Goal: Task Accomplishment & Management: Manage account settings

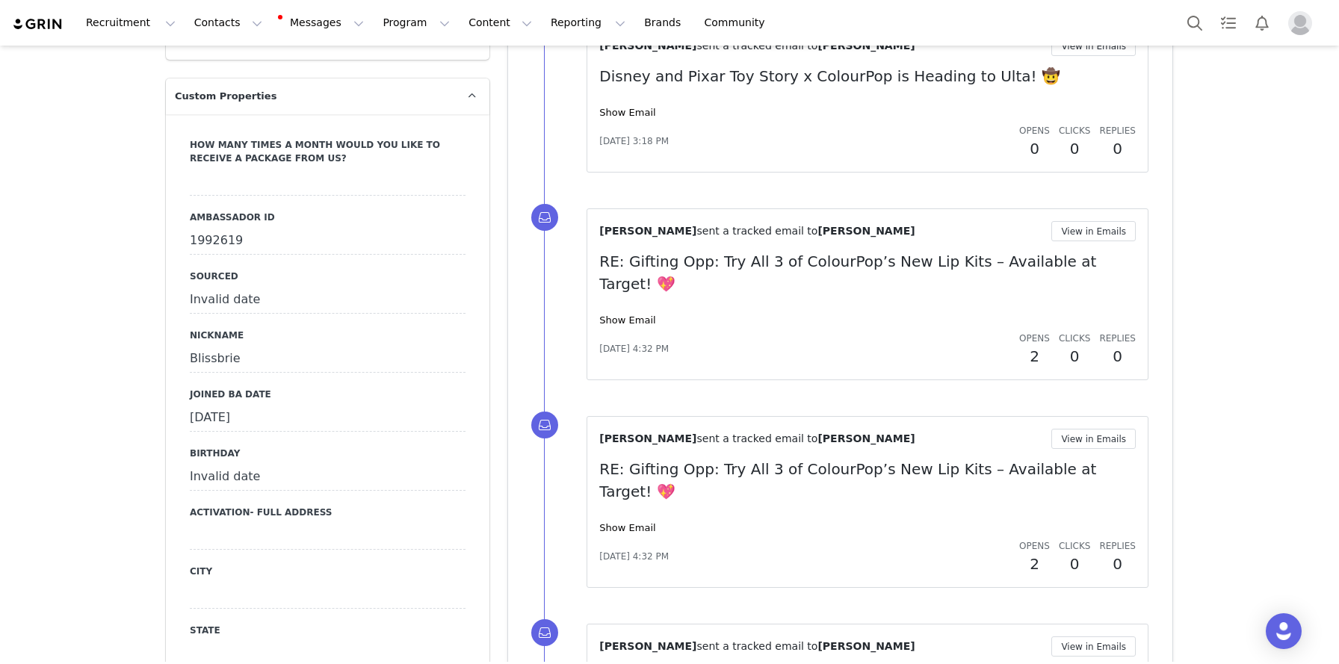
scroll to position [1597, 0]
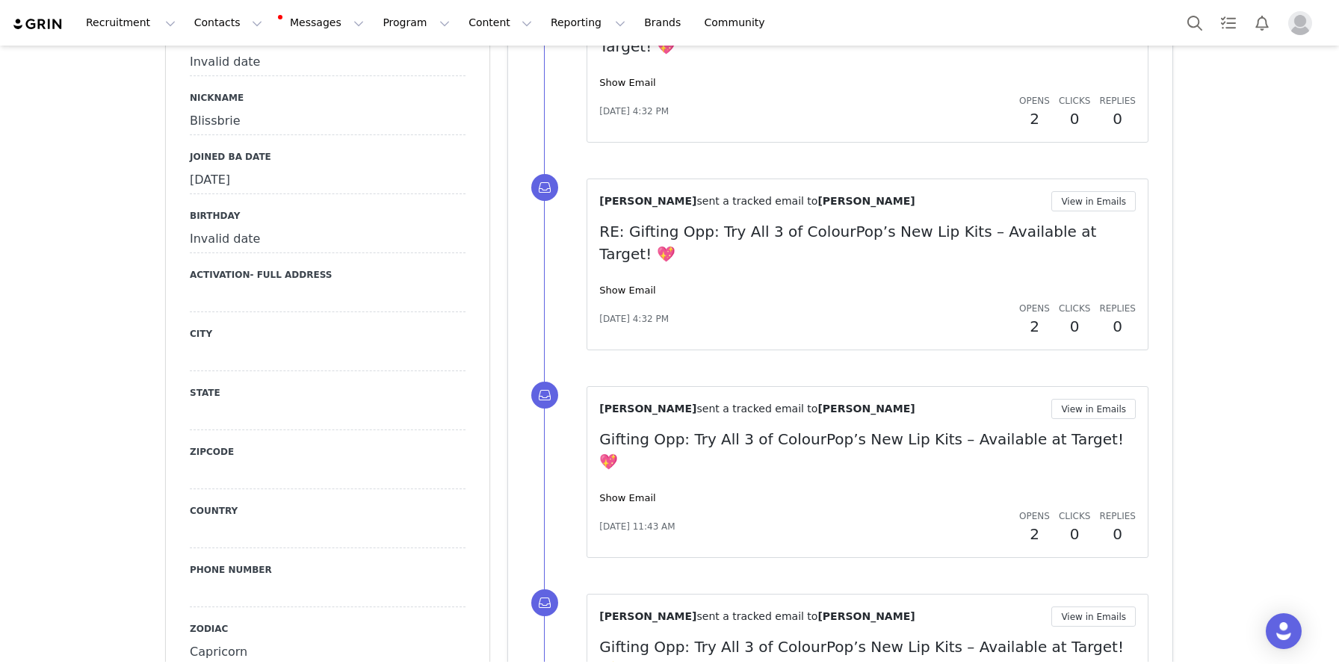
click at [268, 226] on div "Invalid date" at bounding box center [328, 239] width 276 height 27
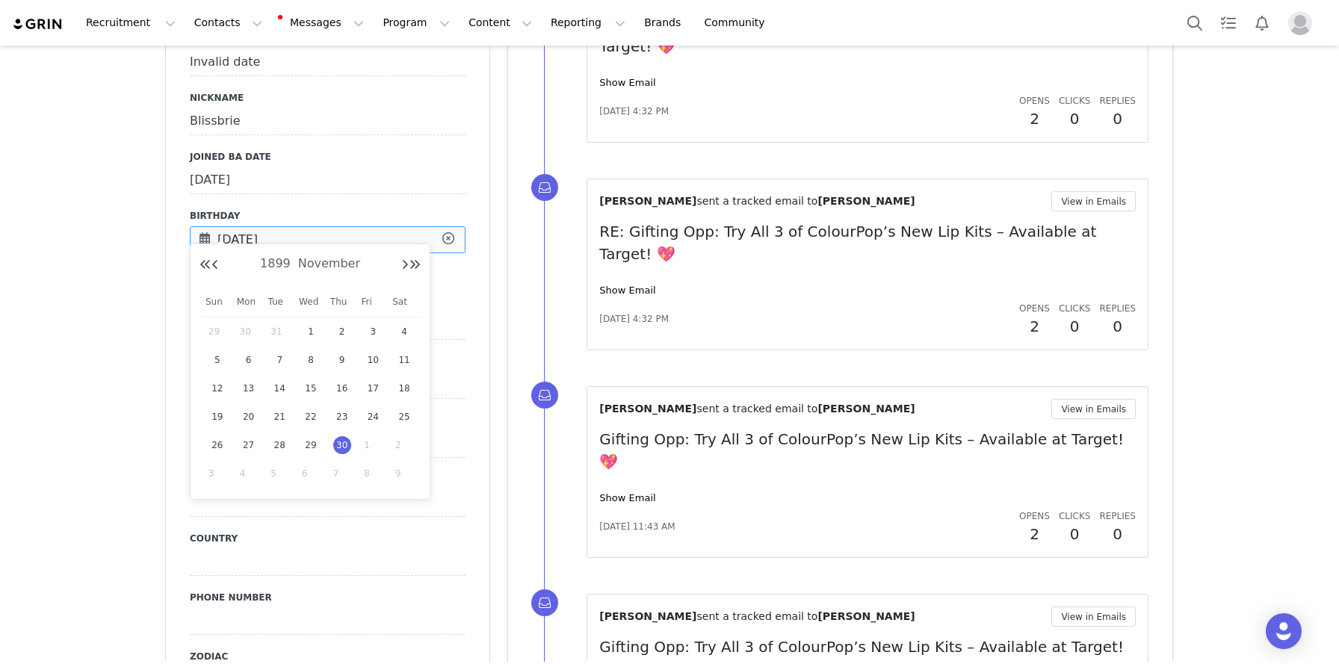
click at [268, 226] on input "Nov 30 1899" at bounding box center [328, 239] width 276 height 27
drag, startPoint x: 296, startPoint y: 214, endPoint x: 199, endPoint y: 214, distance: 96.4
click at [199, 226] on div "Nov 30 1899" at bounding box center [328, 239] width 276 height 27
type input "1"
type input "0"
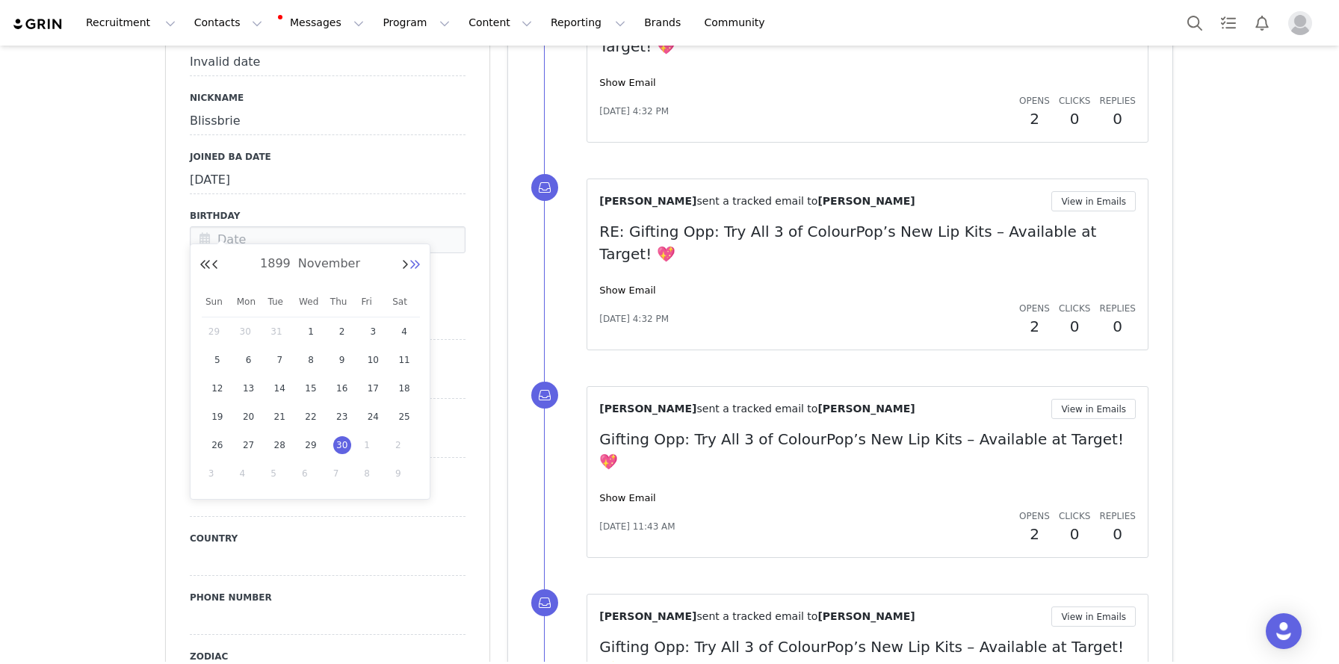
click at [418, 266] on button "Next Year" at bounding box center [415, 265] width 12 height 12
click at [217, 269] on button "Previous Month" at bounding box center [214, 265] width 7 height 12
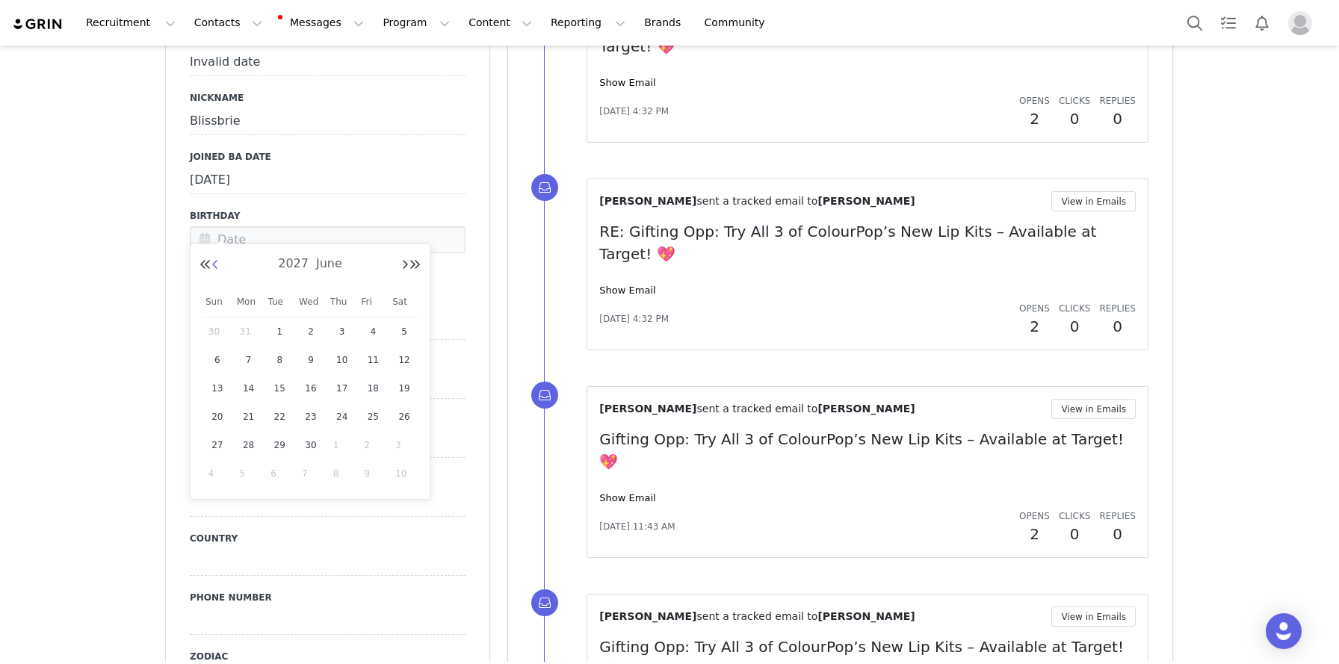
click at [217, 269] on button "Previous Month" at bounding box center [214, 265] width 7 height 12
click at [205, 264] on button "Previous Year" at bounding box center [205, 265] width 12 height 12
click at [213, 264] on button "Previous Month" at bounding box center [214, 265] width 7 height 12
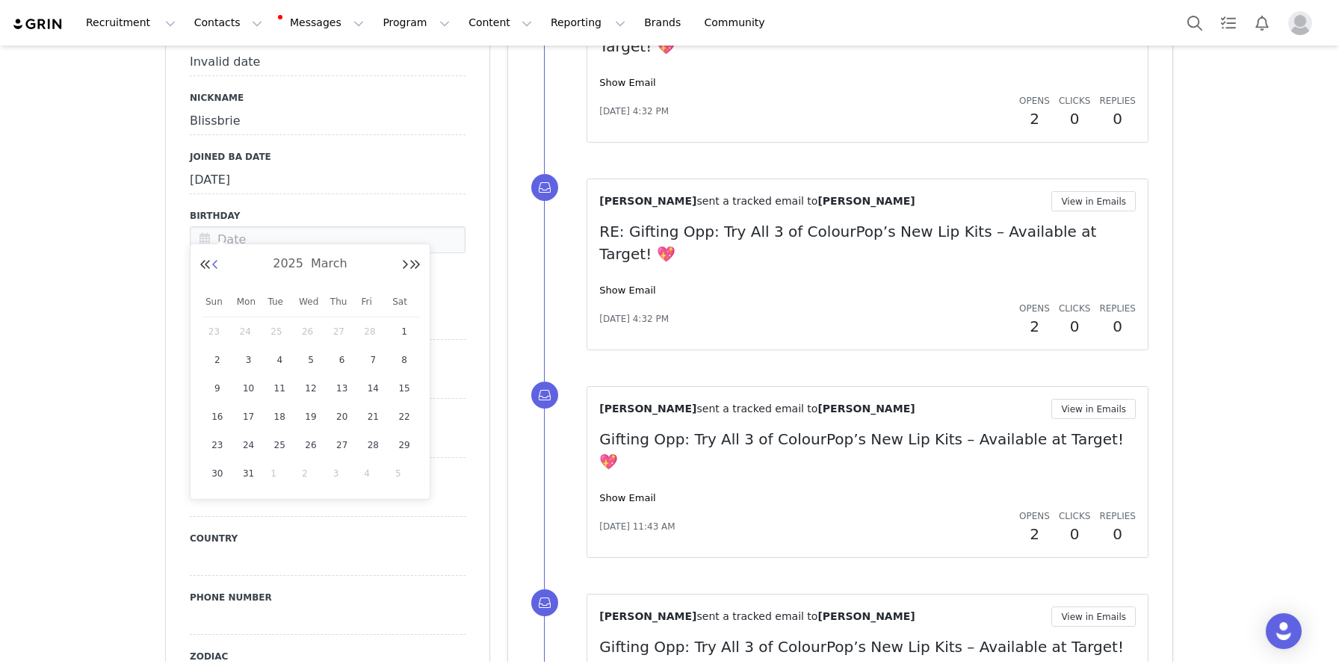
click at [213, 264] on button "Previous Month" at bounding box center [214, 265] width 7 height 12
click at [402, 270] on button "Next Month" at bounding box center [404, 265] width 7 height 12
click at [221, 373] on td "5" at bounding box center [217, 360] width 31 height 28
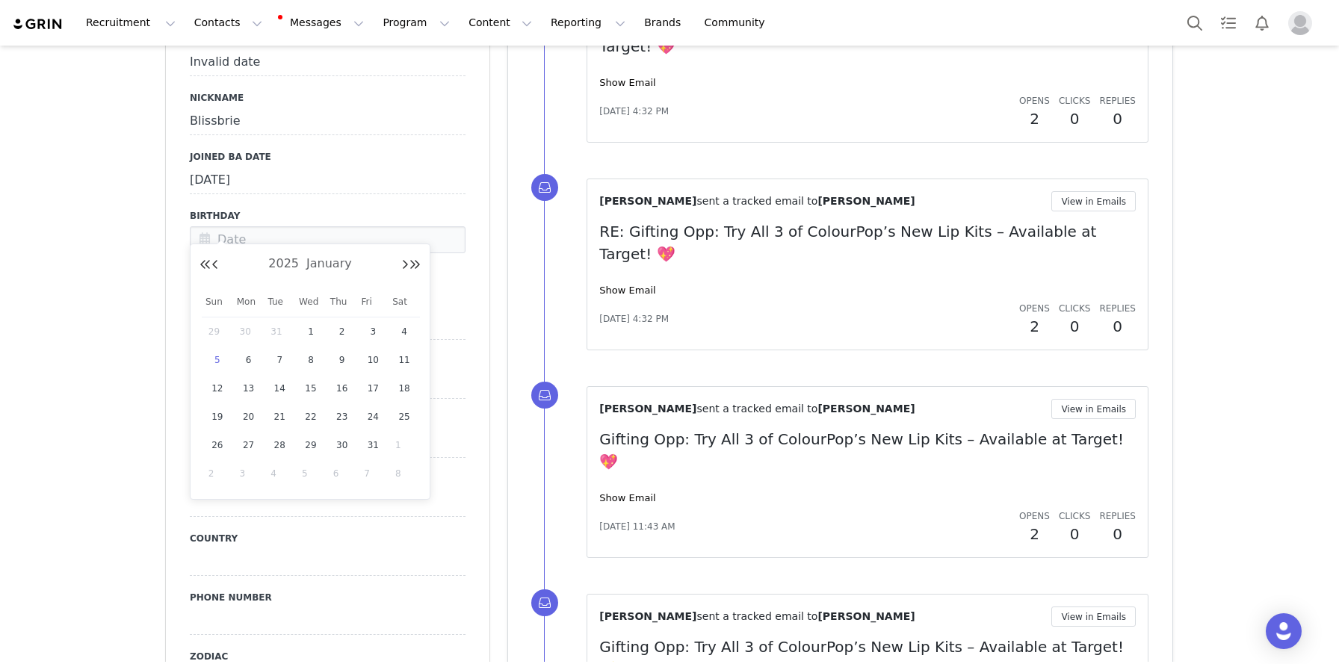
type input "Jan 05 2025"
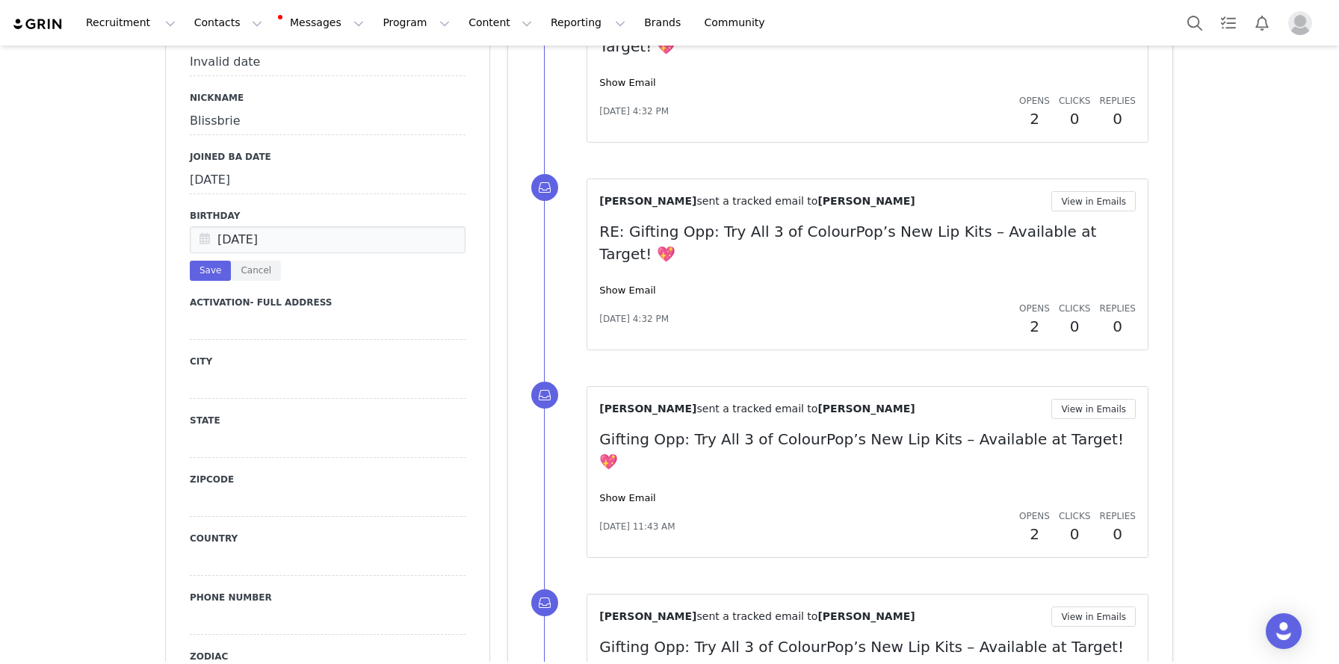
drag, startPoint x: 170, startPoint y: 343, endPoint x: 173, endPoint y: 322, distance: 21.1
click at [206, 261] on button "Save" at bounding box center [210, 271] width 41 height 20
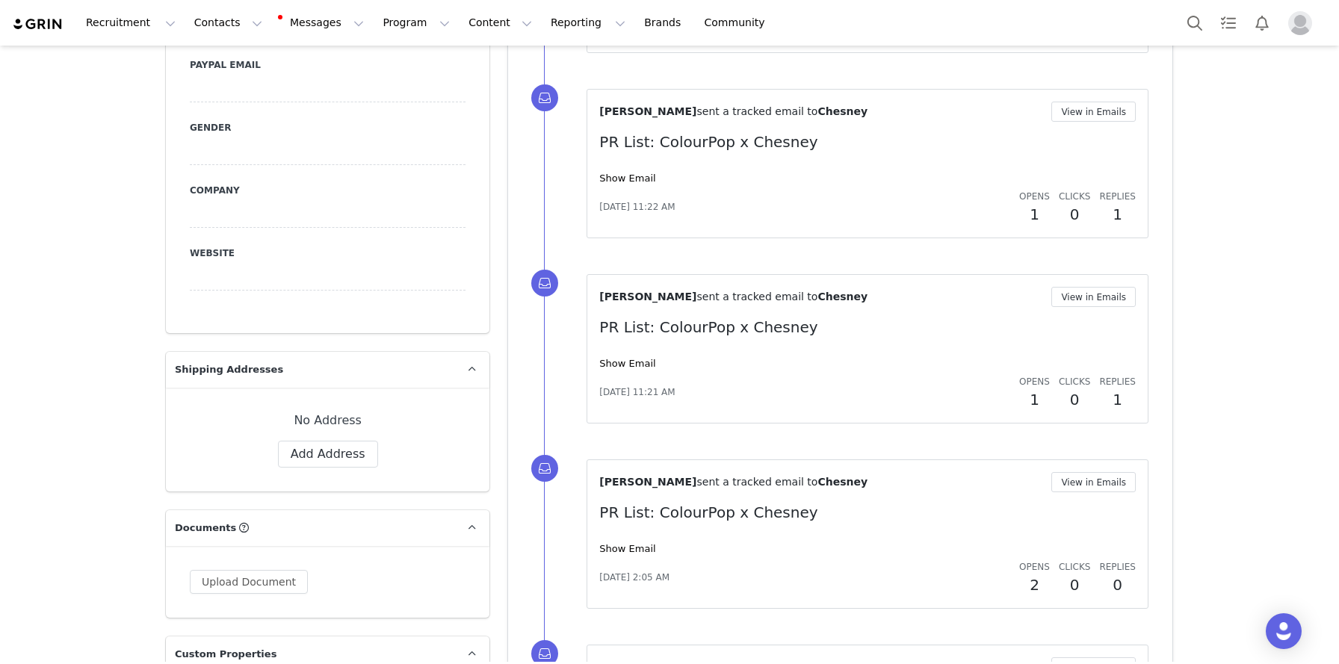
scroll to position [739, 0]
click at [328, 457] on button "Add Address" at bounding box center [328, 453] width 100 height 27
select select
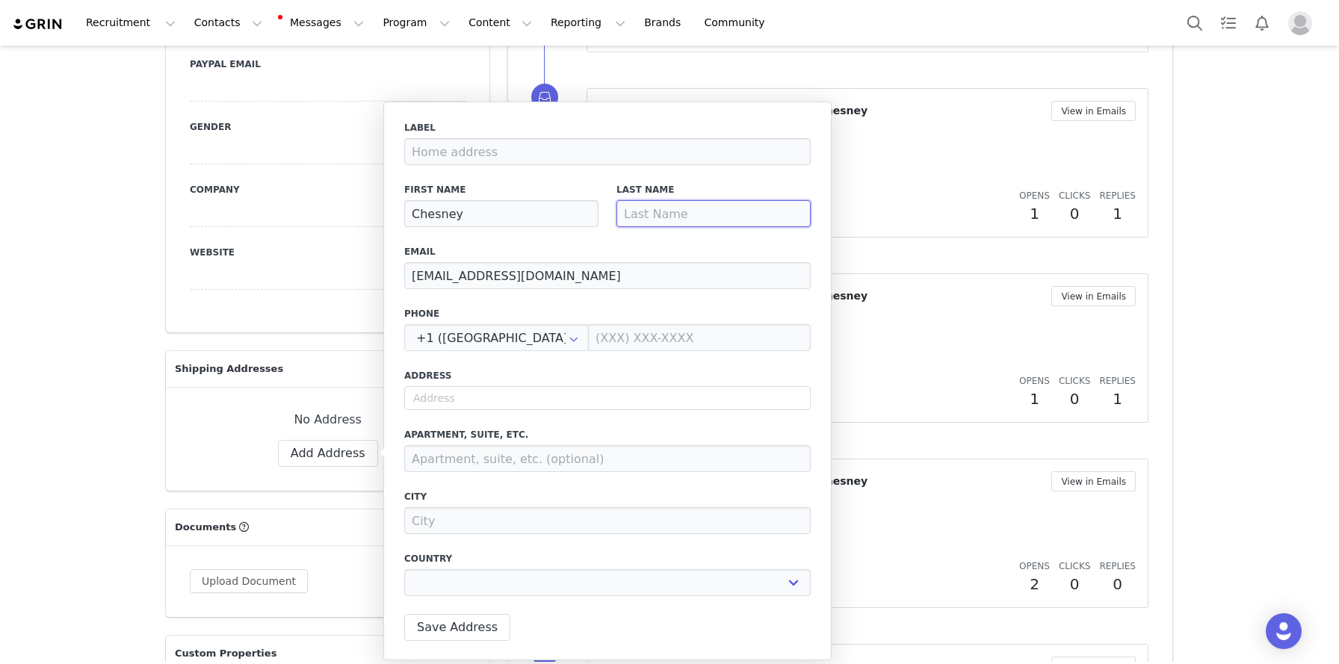
click at [679, 205] on input at bounding box center [713, 213] width 194 height 27
type input "S"
select select
type input "St"
select select
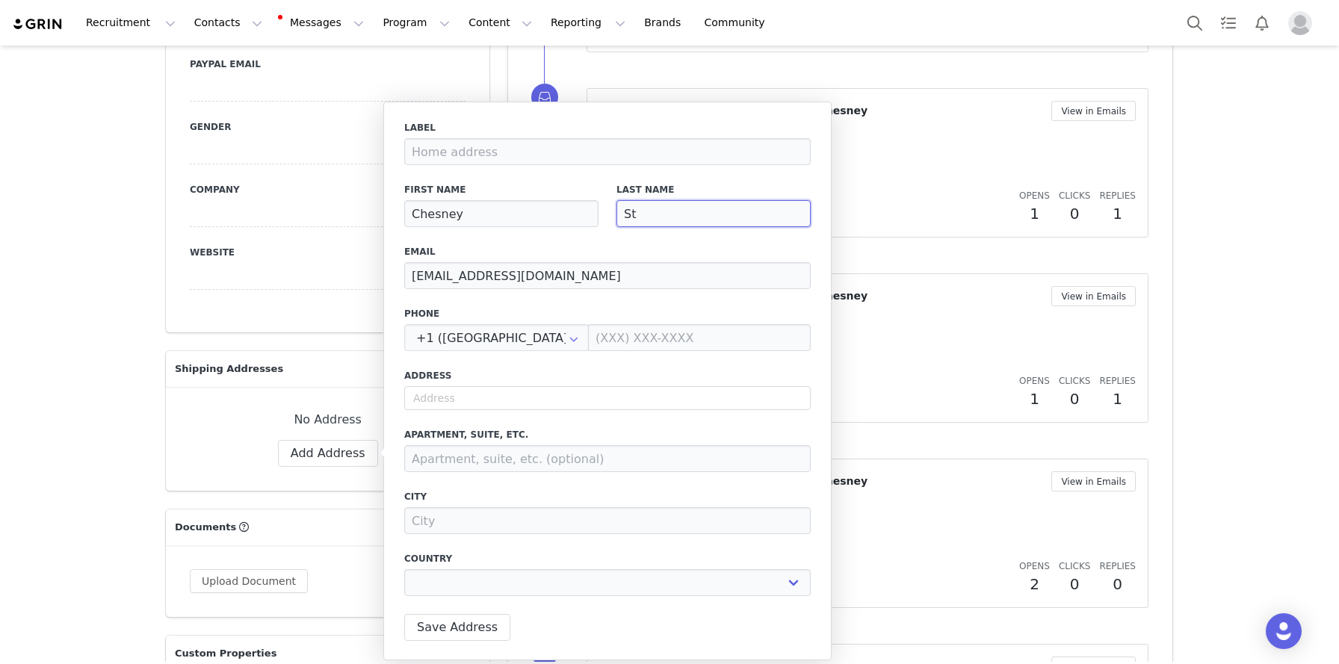
type input "Sta"
select select
type input "Stan"
select select
type input "Stanl"
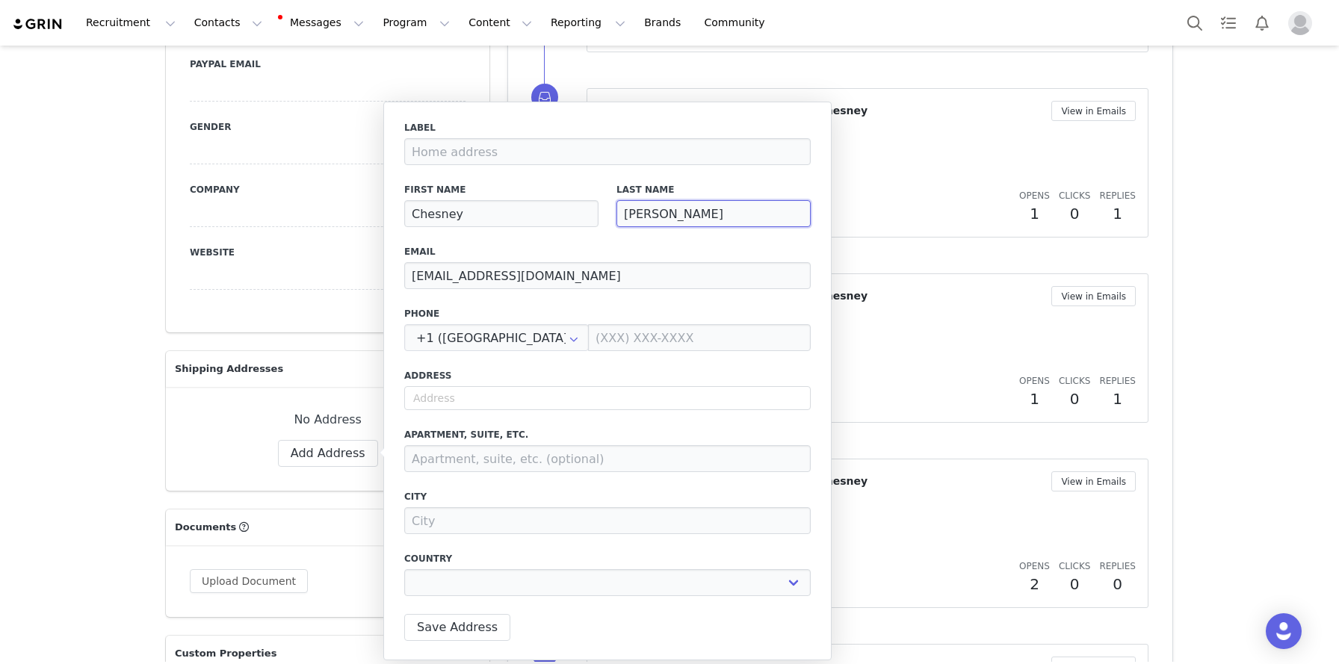
select select
type input "Stanle"
select select
type input "Stanley"
select select
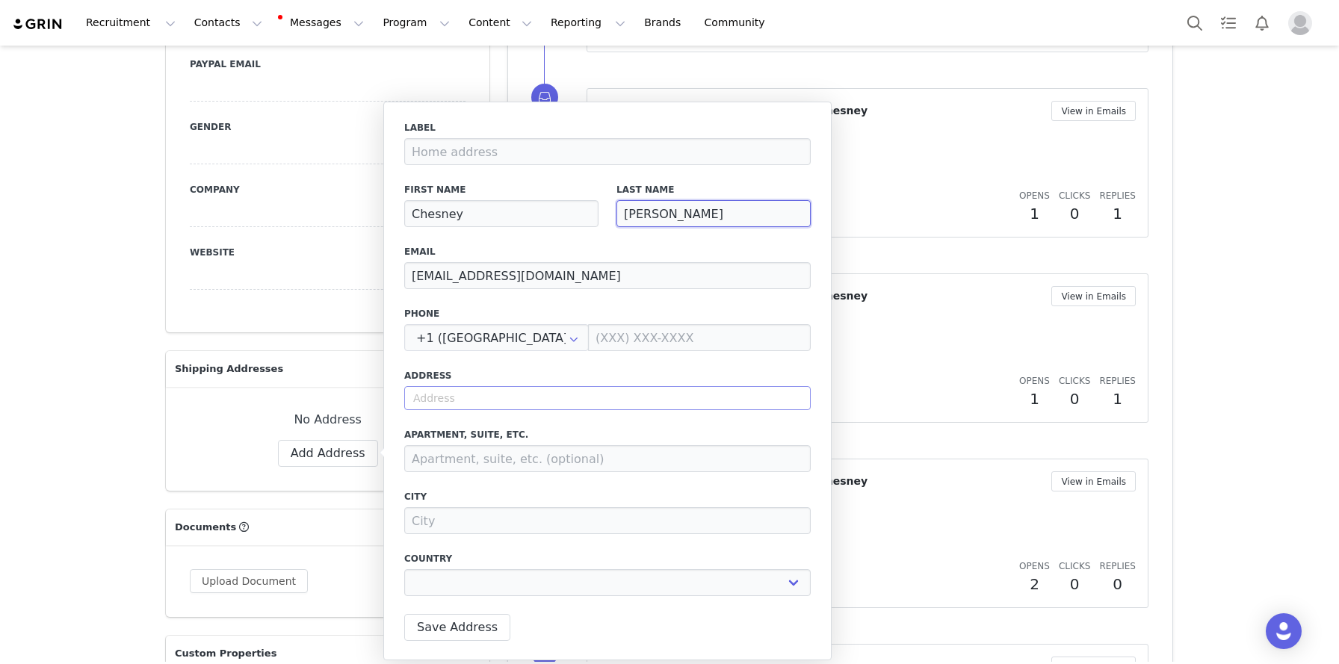
type input "Stanley"
click at [481, 391] on input "text" at bounding box center [607, 398] width 406 height 24
paste input "899 12th St Apt 111 Tuscaloosa, Alabama 35401"
type input "899 12th St Apt 111 Tuscaloosa, Alabama 35401"
select select
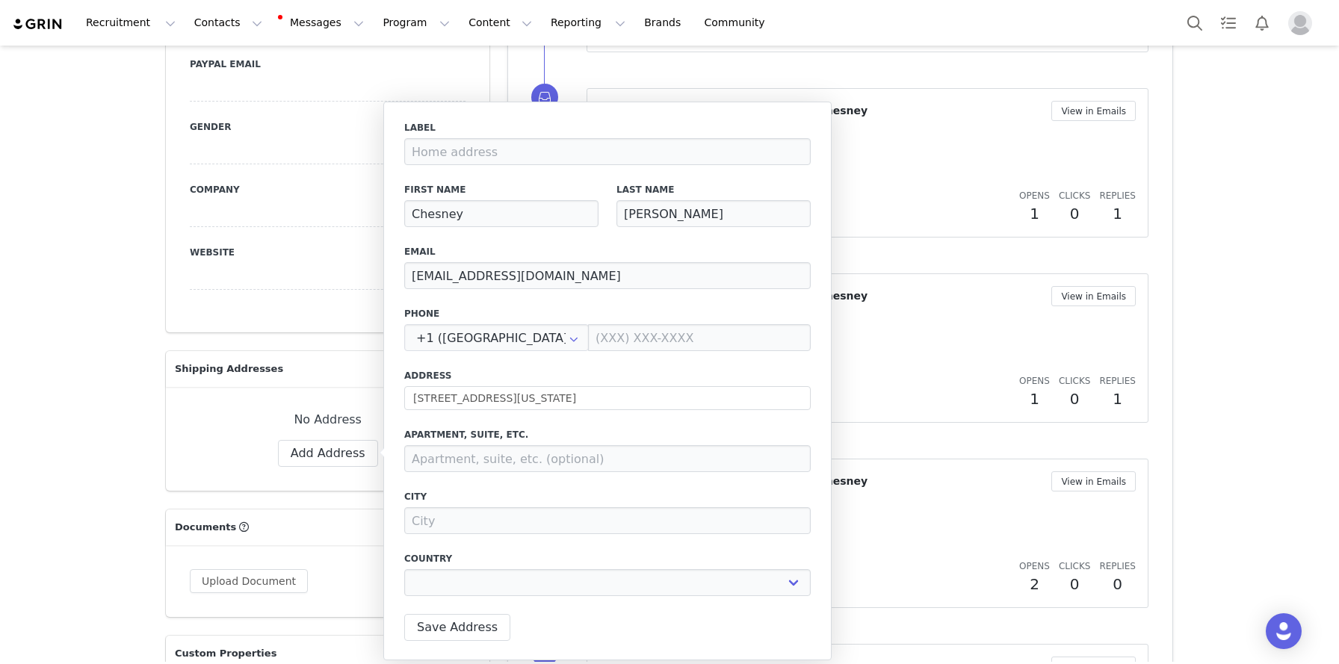
type input "899 12th St"
type input "Tuscaloosa"
select select "[object Object]"
click at [498, 622] on button "Save Address" at bounding box center [457, 627] width 106 height 27
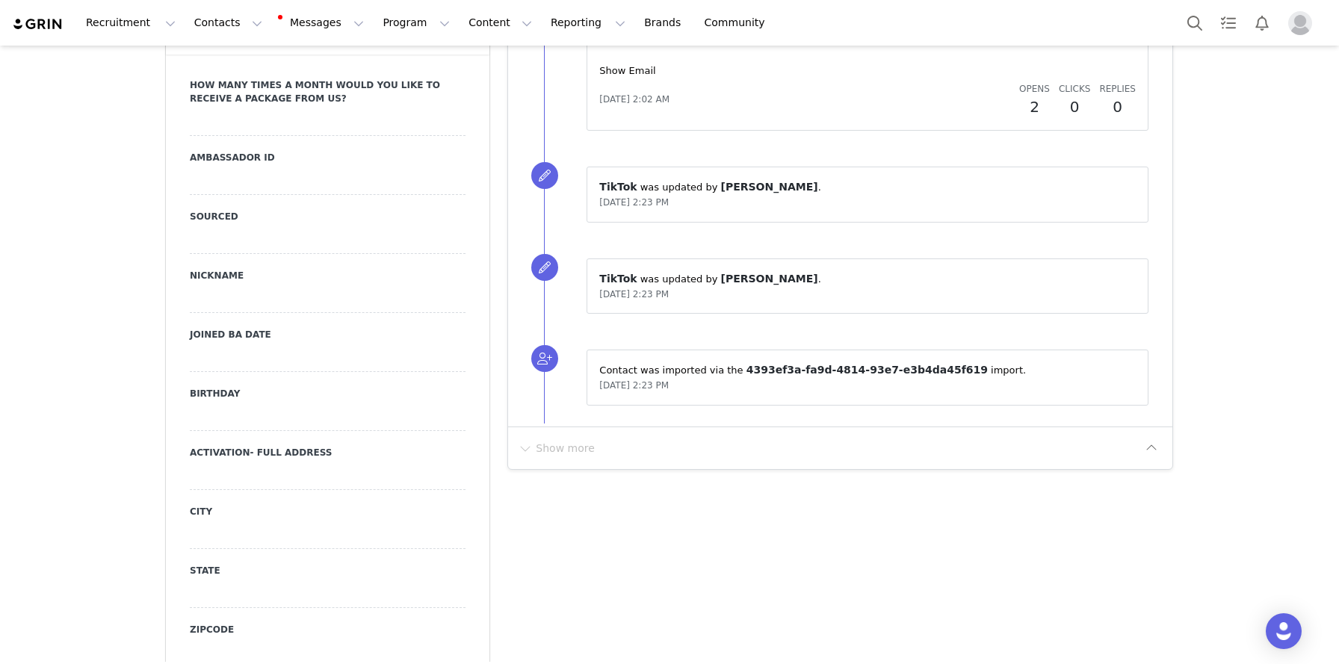
scroll to position [1460, 0]
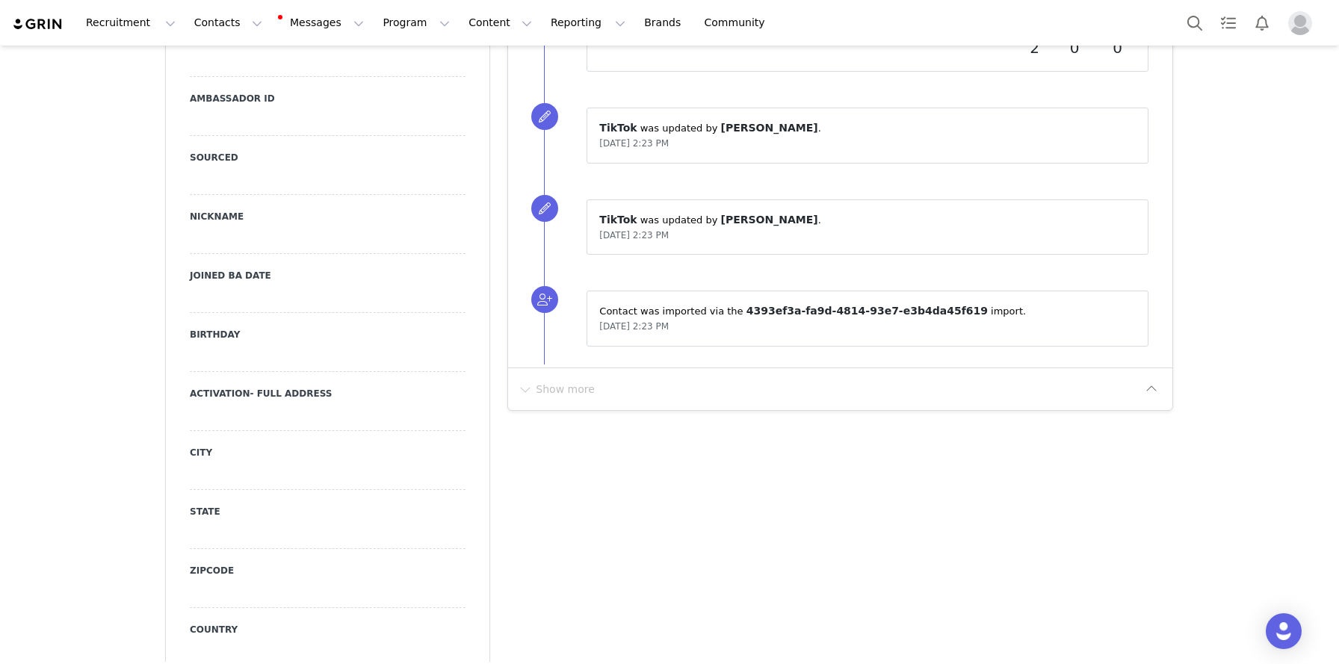
click at [251, 353] on div at bounding box center [328, 358] width 276 height 27
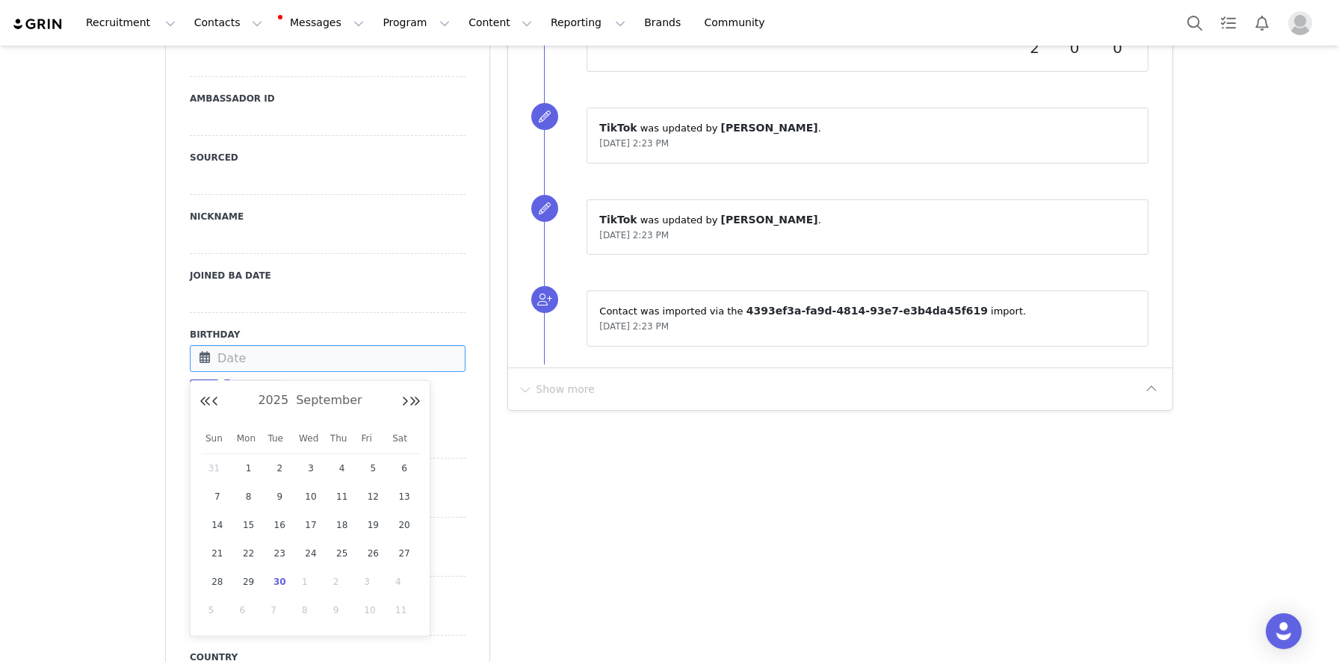
click at [251, 353] on input "text" at bounding box center [328, 358] width 276 height 27
click at [404, 400] on button "Next Month" at bounding box center [404, 402] width 7 height 12
click at [406, 566] on td "22" at bounding box center [403, 553] width 31 height 28
type input "Nov 22 2025"
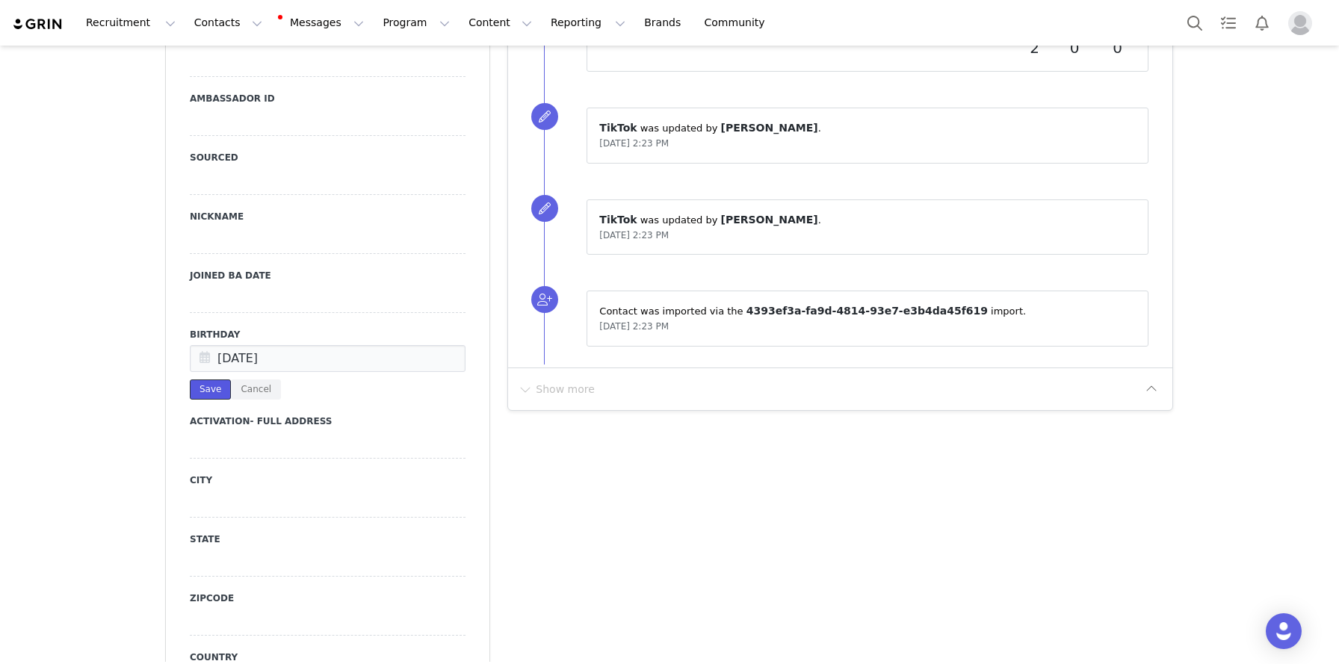
click at [223, 395] on button "Save" at bounding box center [210, 390] width 41 height 20
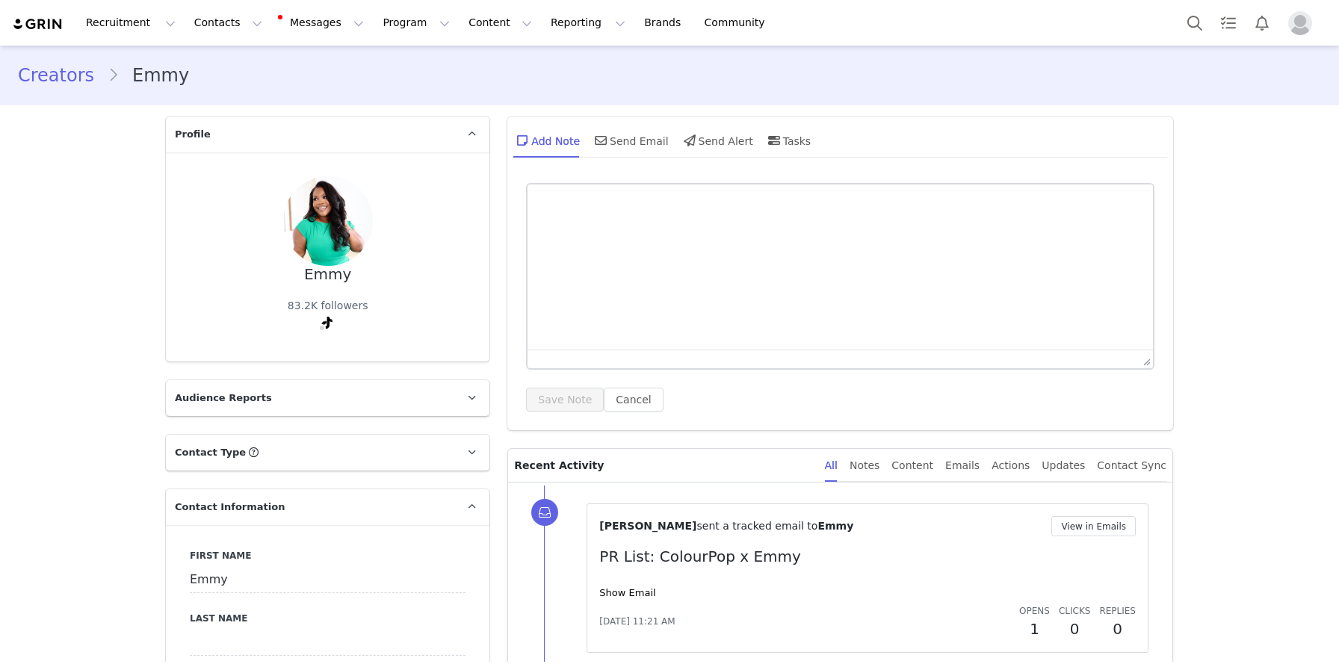
select select
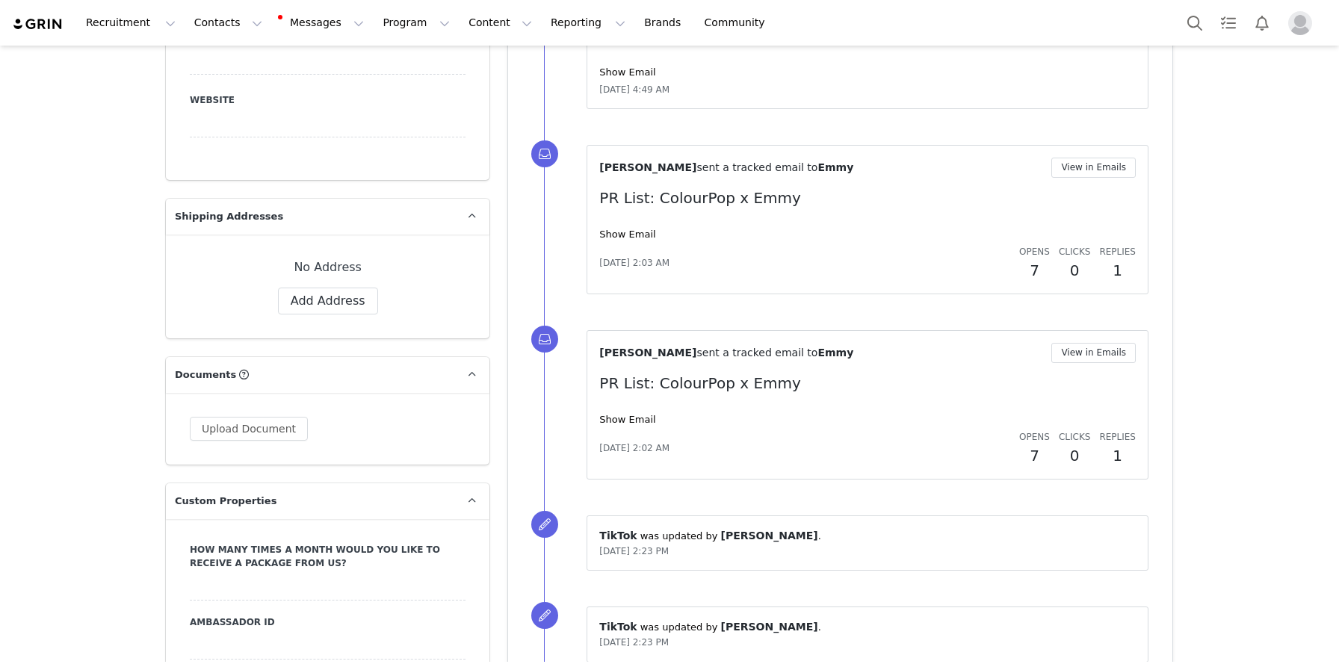
scroll to position [690, 0]
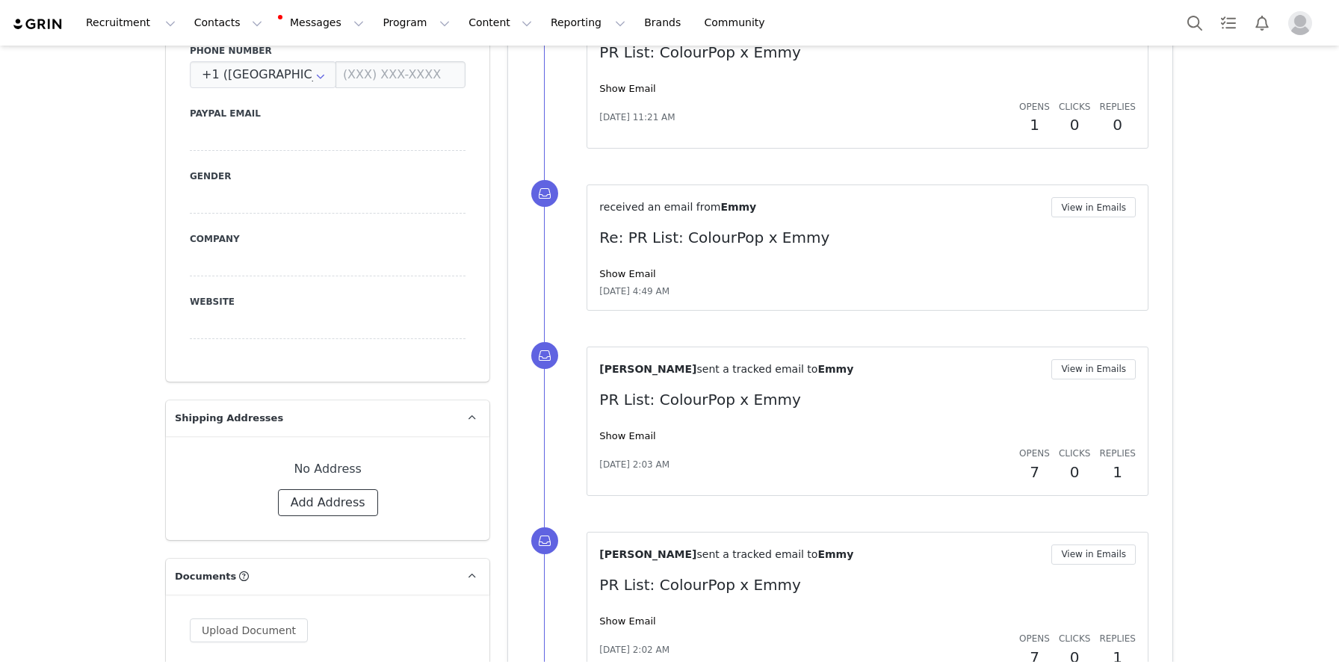
click at [353, 499] on button "Add Address" at bounding box center [328, 502] width 100 height 27
select select
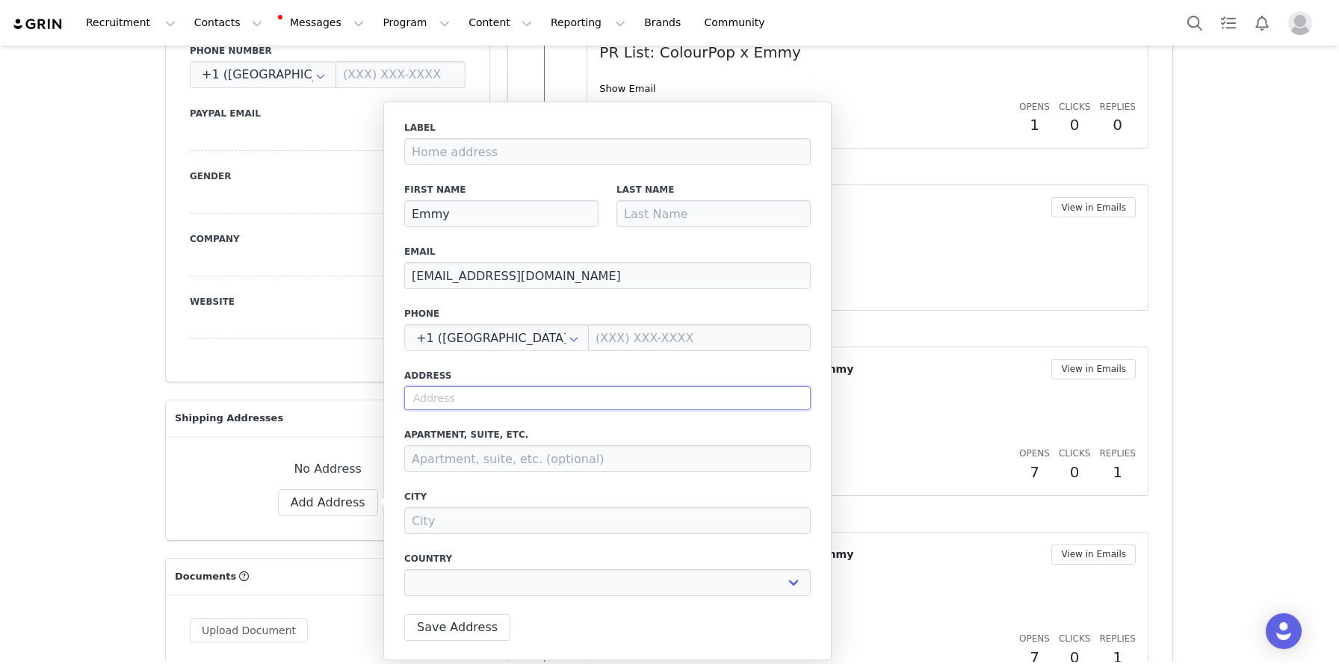
click at [486, 406] on input "text" at bounding box center [607, 398] width 406 height 24
paste input "2321 Stirling Rd XSAGYX Fort Lauderdale, FL 33312"
type input "2321 Stirling Rd XSAGYX Fort Lauderdale, FL 33312"
select select
type input "2321 Stirling Rd"
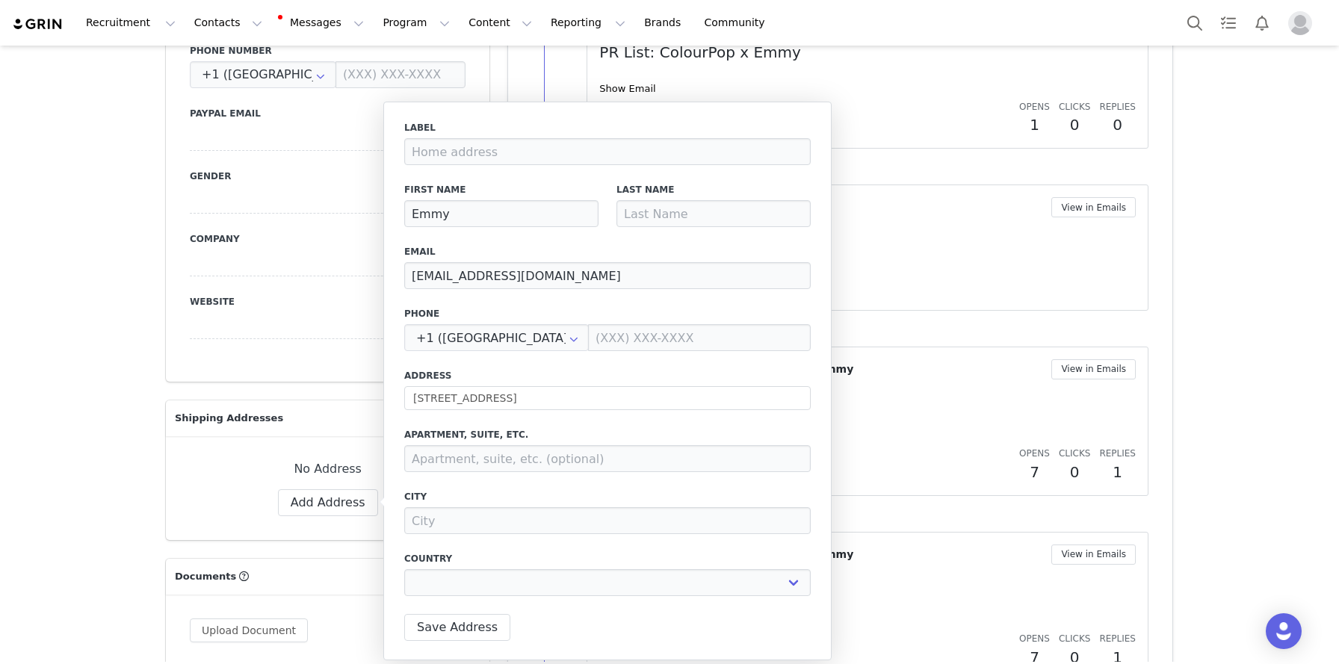
type input "Fort Lauderdale"
select select "[object Object]"
click at [508, 462] on input at bounding box center [607, 458] width 406 height 27
paste input "XSAGYX"
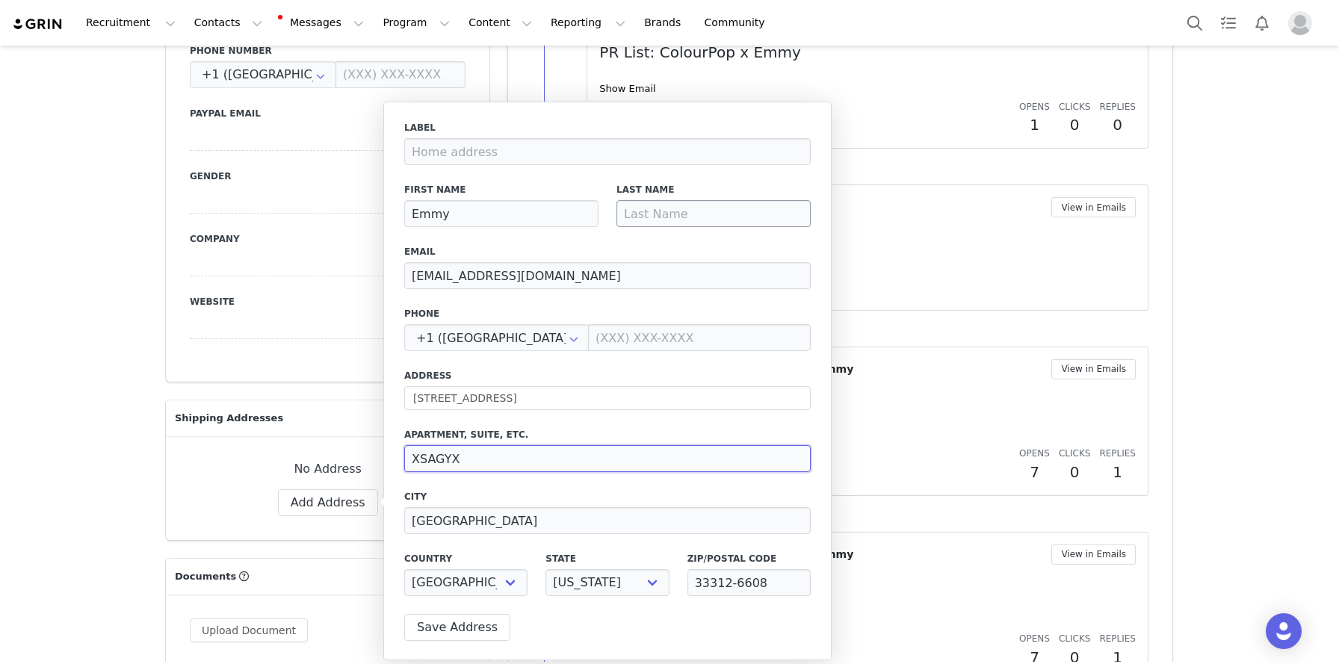
type input "XSAGYX"
click at [706, 216] on input at bounding box center [713, 213] width 194 height 27
type input "Petit"
click at [461, 621] on button "Save Address" at bounding box center [457, 627] width 106 height 27
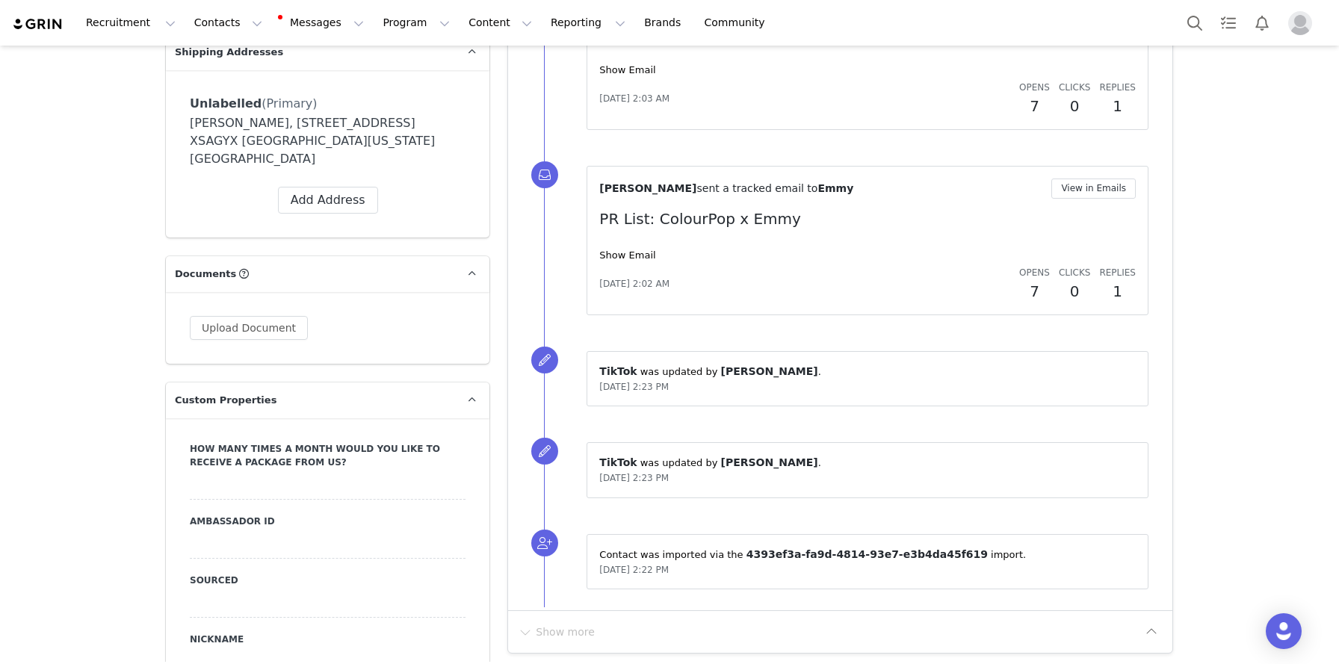
scroll to position [1249, 0]
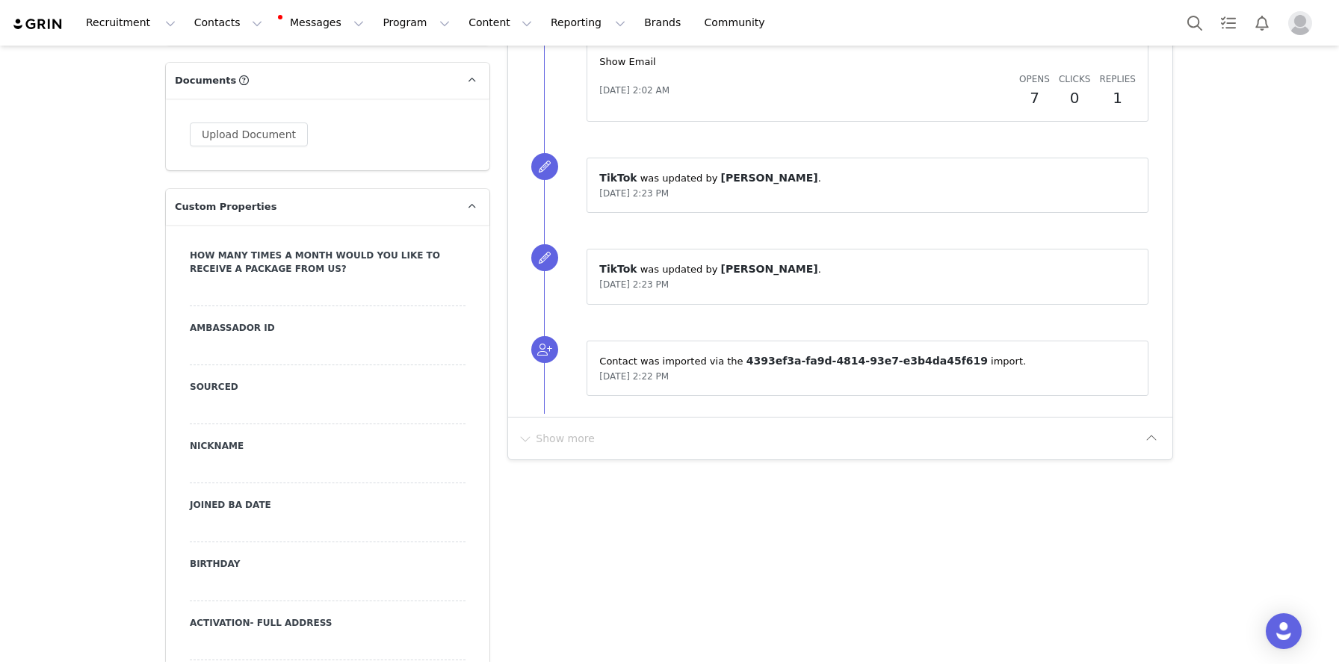
click at [255, 574] on div at bounding box center [328, 587] width 276 height 27
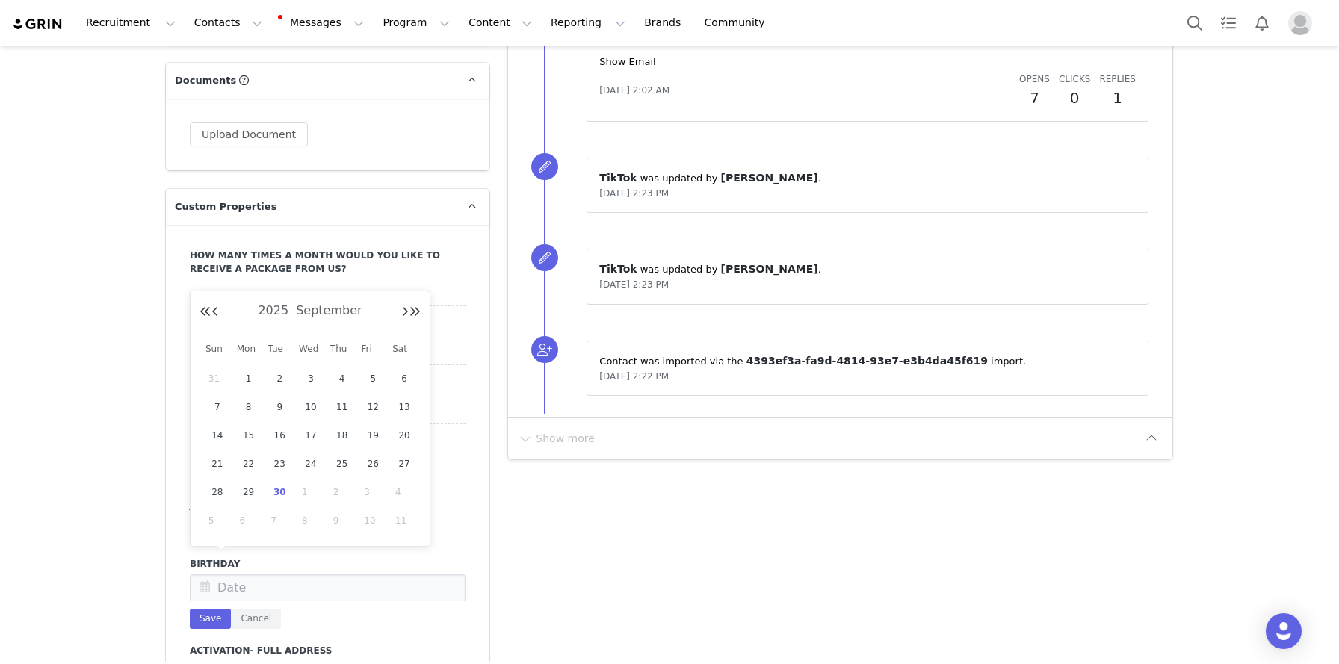
click at [255, 574] on input "text" at bounding box center [328, 587] width 276 height 27
click at [220, 314] on div "2025 September" at bounding box center [309, 311] width 221 height 22
click at [212, 315] on button "Previous Month" at bounding box center [214, 312] width 7 height 12
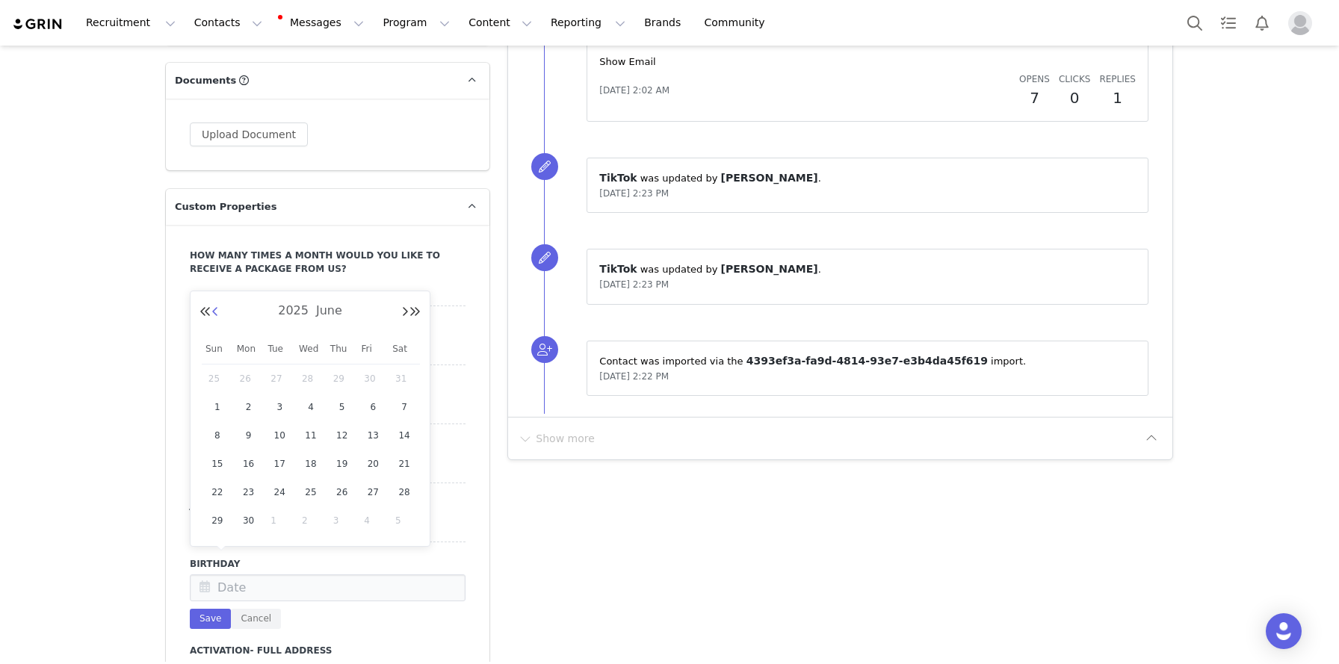
click at [212, 315] on button "Previous Month" at bounding box center [214, 312] width 7 height 12
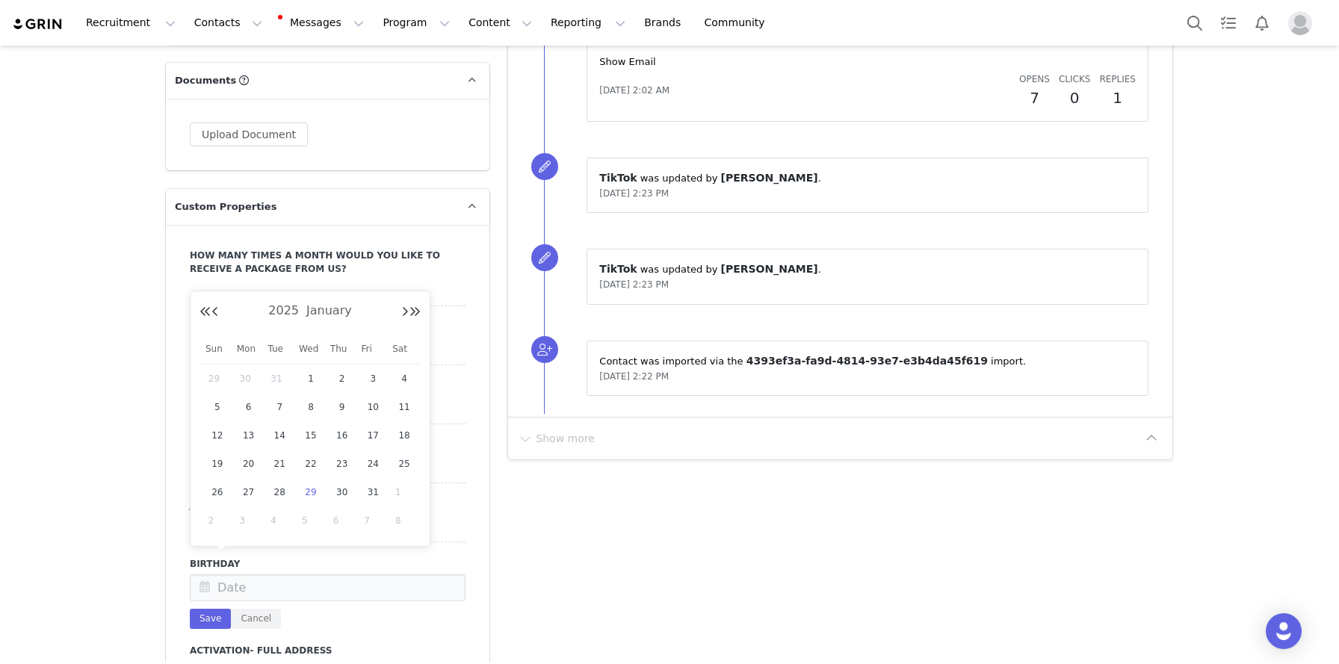
drag, startPoint x: 345, startPoint y: 490, endPoint x: 317, endPoint y: 504, distance: 31.4
click at [344, 491] on span "30" at bounding box center [342, 492] width 18 height 18
type input "Jan 30 2025"
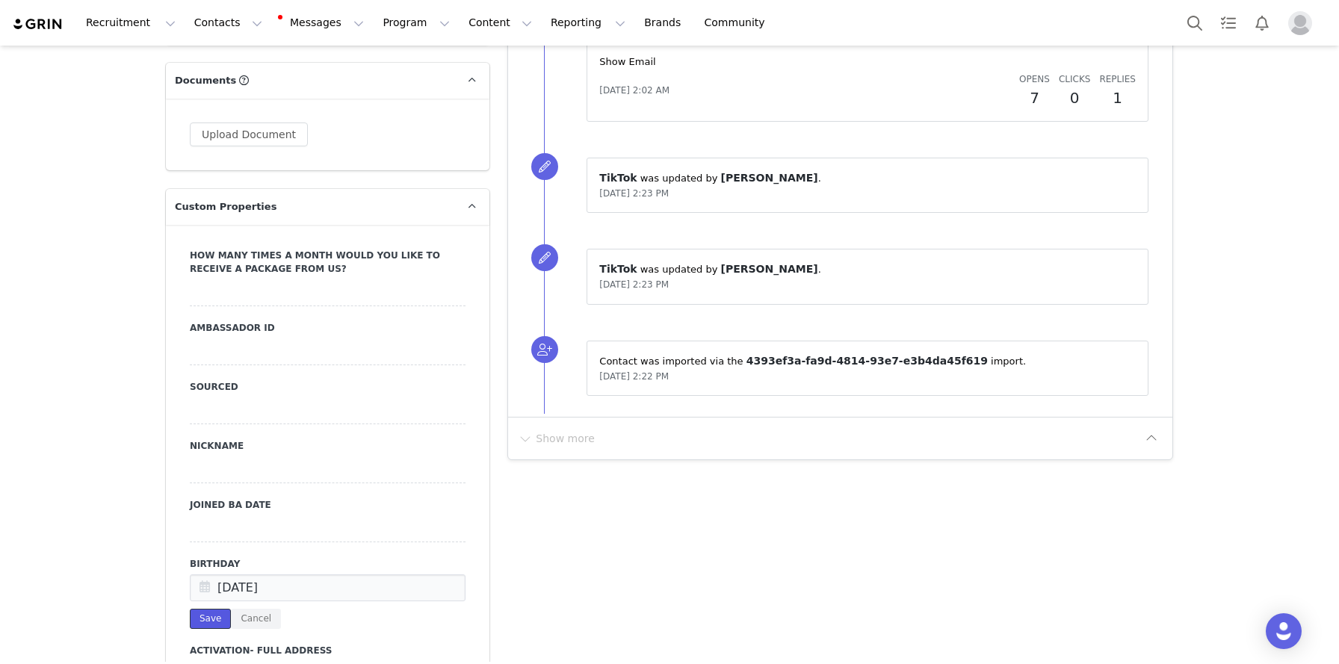
click at [221, 609] on button "Save" at bounding box center [210, 619] width 41 height 20
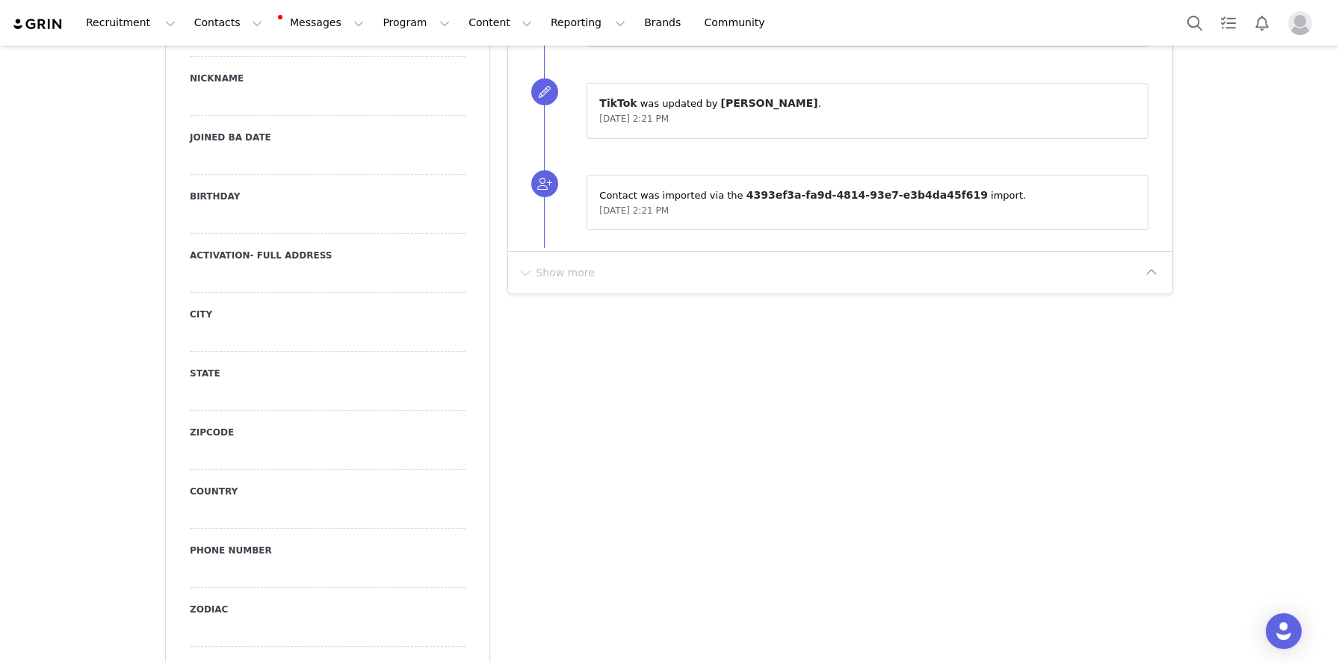
scroll to position [1491, 0]
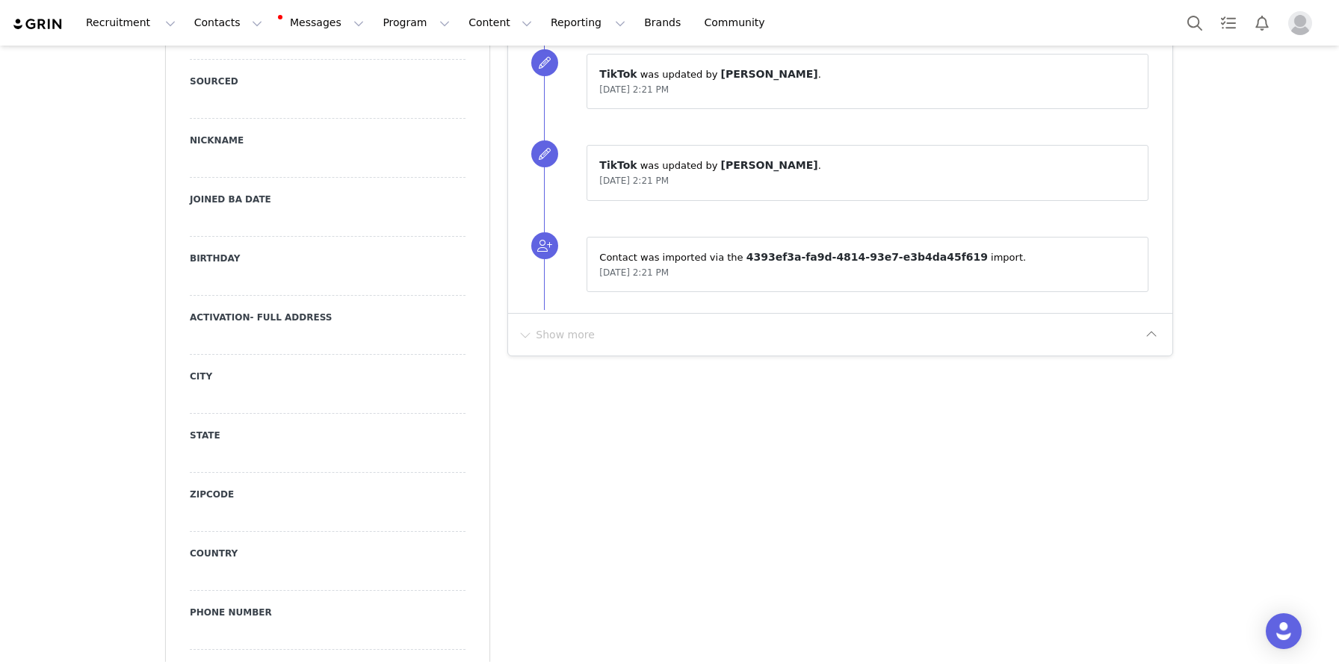
click at [270, 280] on div at bounding box center [328, 282] width 276 height 27
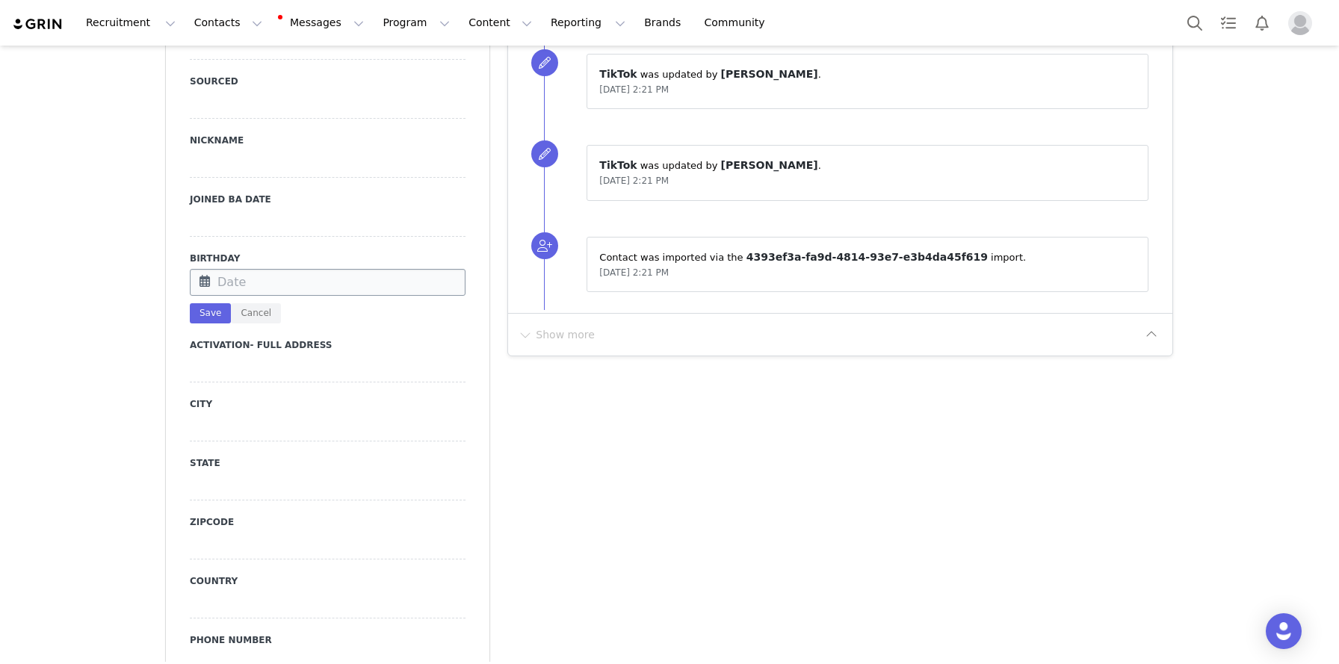
click at [270, 280] on input "text" at bounding box center [328, 282] width 276 height 27
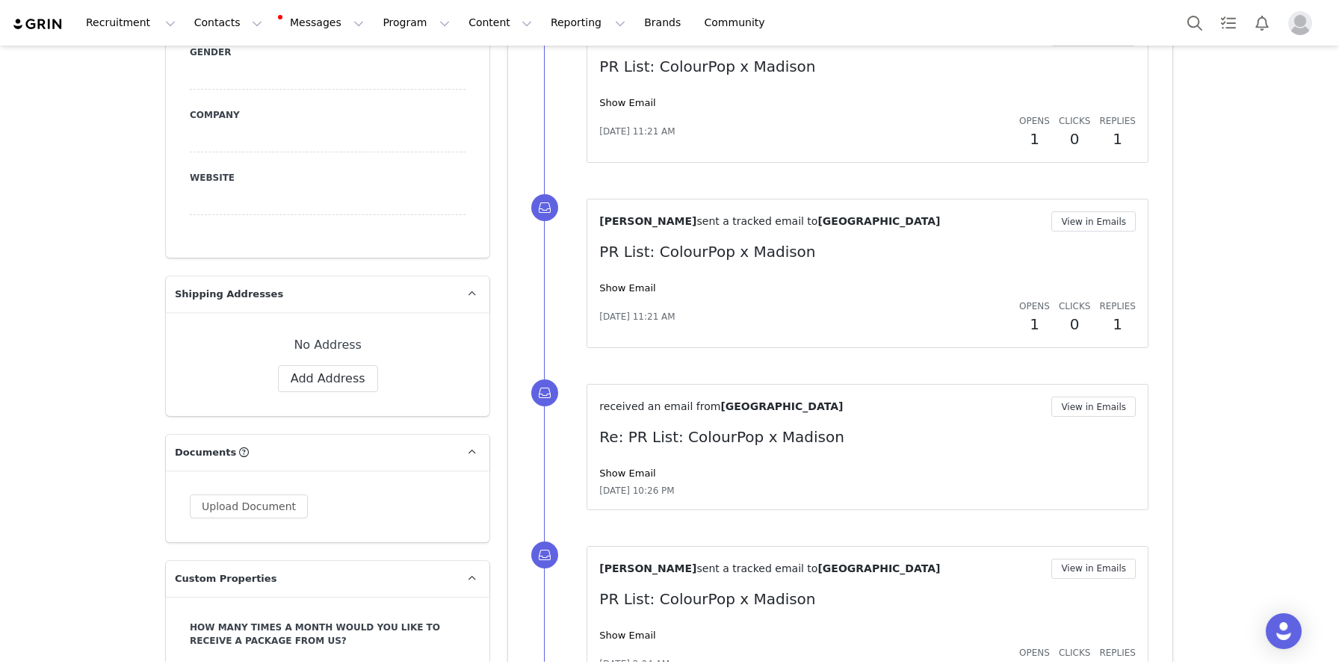
scroll to position [796, 0]
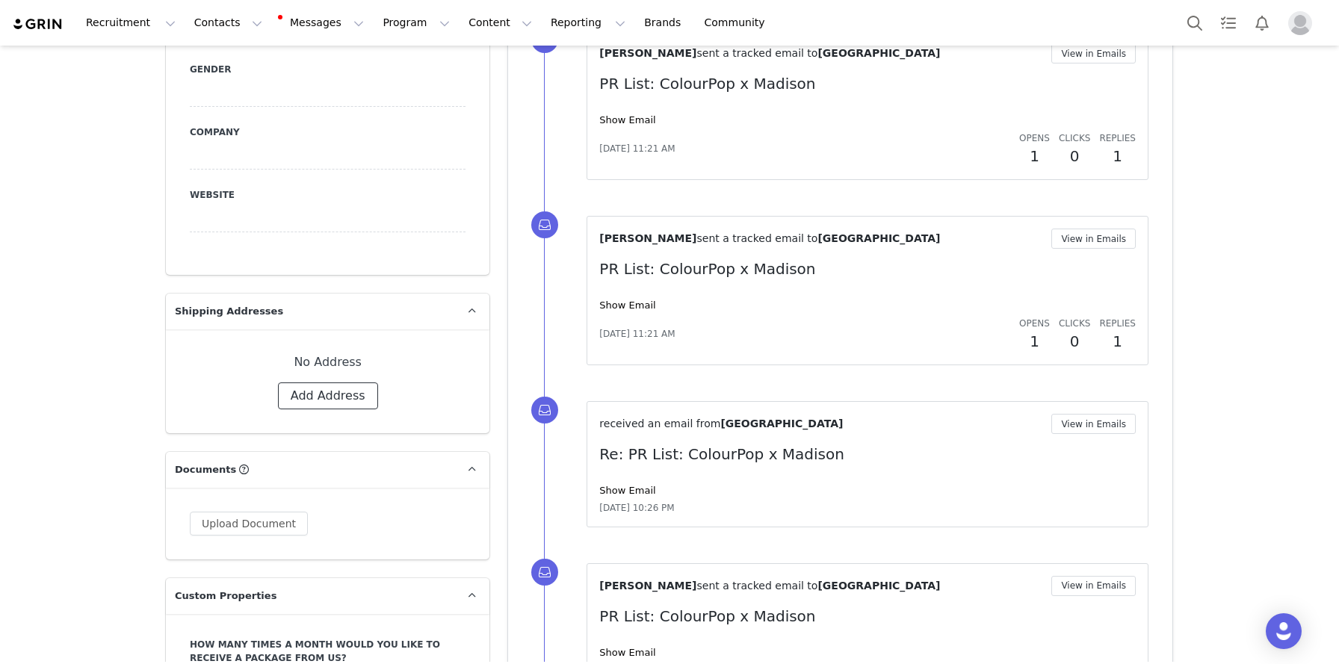
click at [337, 403] on button "Add Address" at bounding box center [328, 395] width 100 height 27
select select
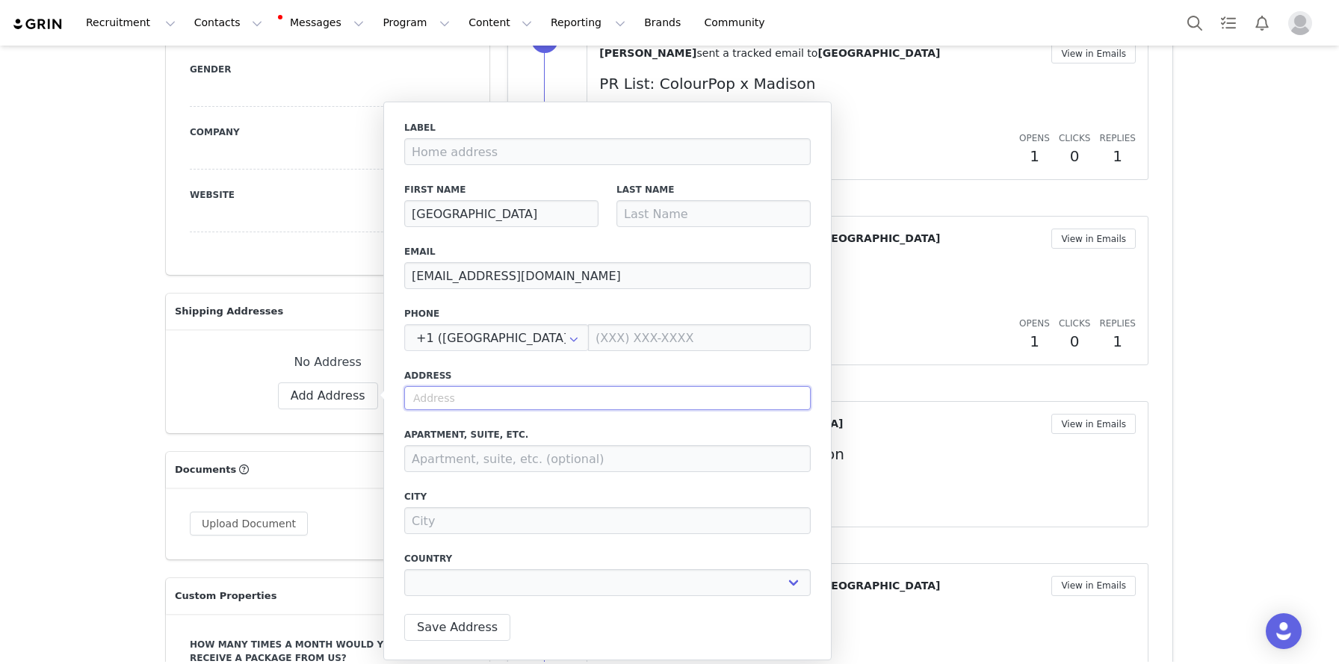
click at [415, 401] on input "text" at bounding box center [607, 398] width 406 height 24
paste input "[STREET_ADDRESS]. [GEOGRAPHIC_DATA][US_STATE]"
type input "[STREET_ADDRESS]. [GEOGRAPHIC_DATA][US_STATE]"
select select
type input "[STREET_ADDRESS]"
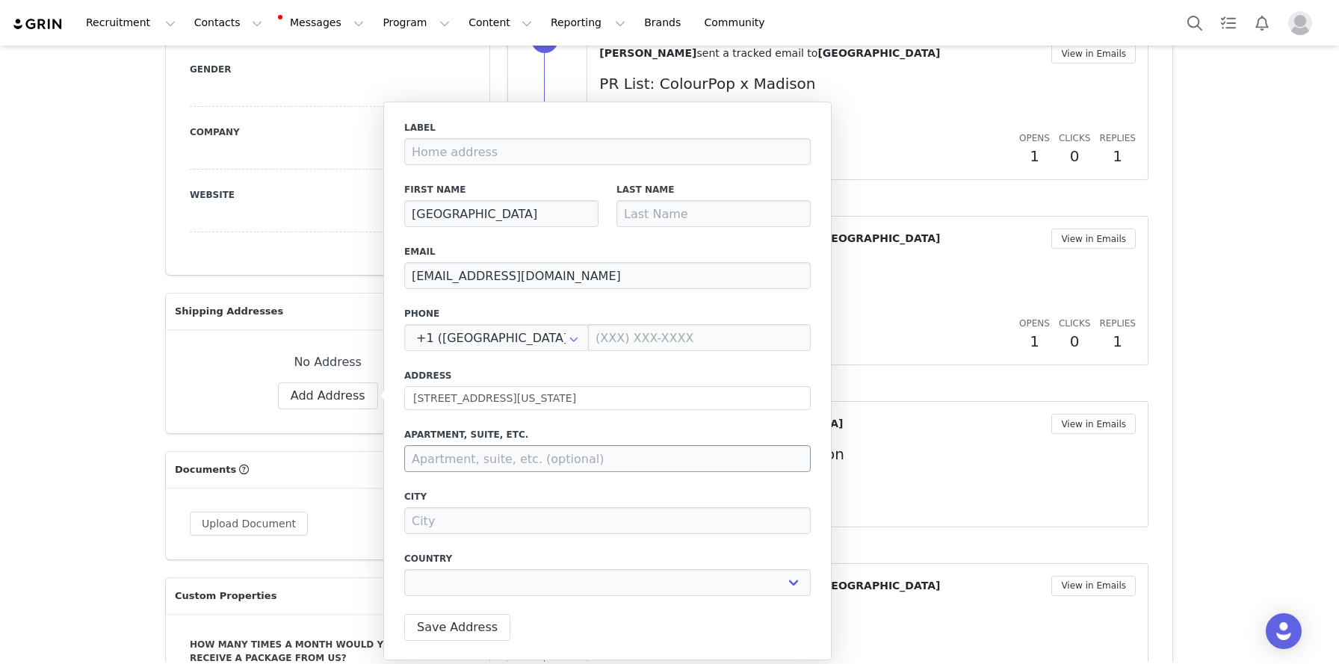
type input "[GEOGRAPHIC_DATA]"
select select "[object Object]"
click at [499, 445] on input at bounding box center [607, 458] width 406 height 27
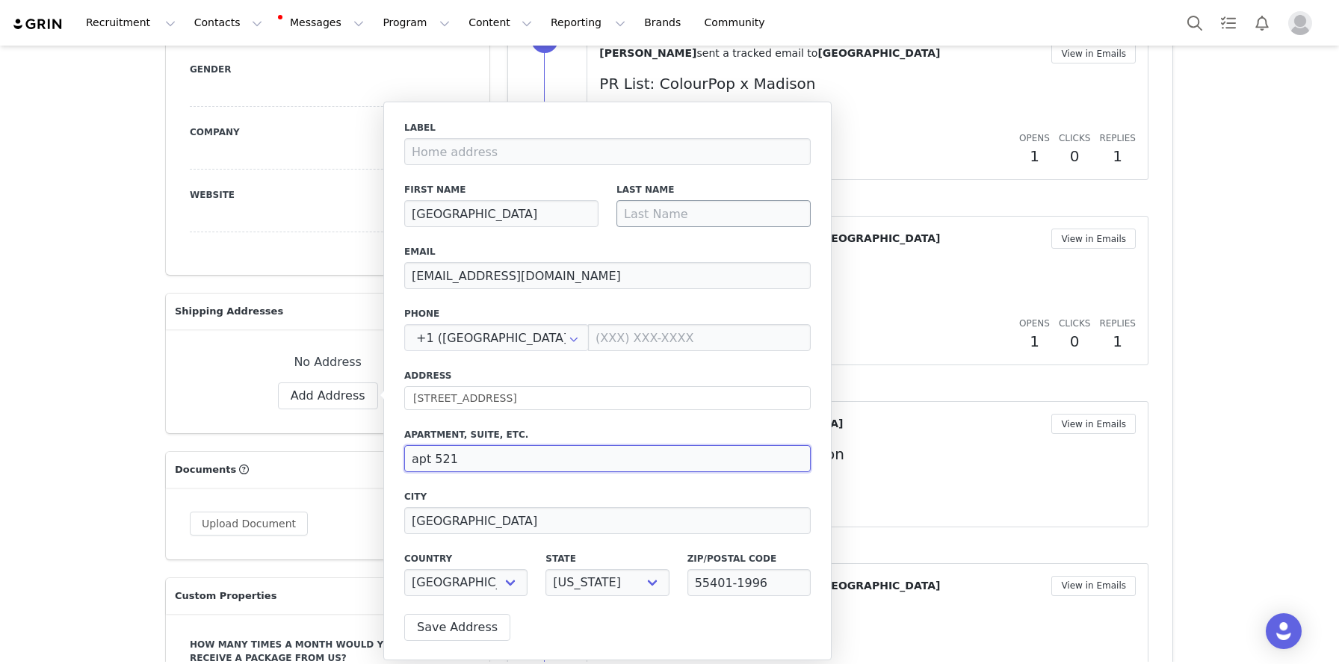
type input "apt 521"
click at [651, 206] on input at bounding box center [713, 213] width 194 height 27
paste input "[PERSON_NAME]"
type input "[PERSON_NAME]"
click at [480, 632] on button "Save Address" at bounding box center [457, 627] width 106 height 27
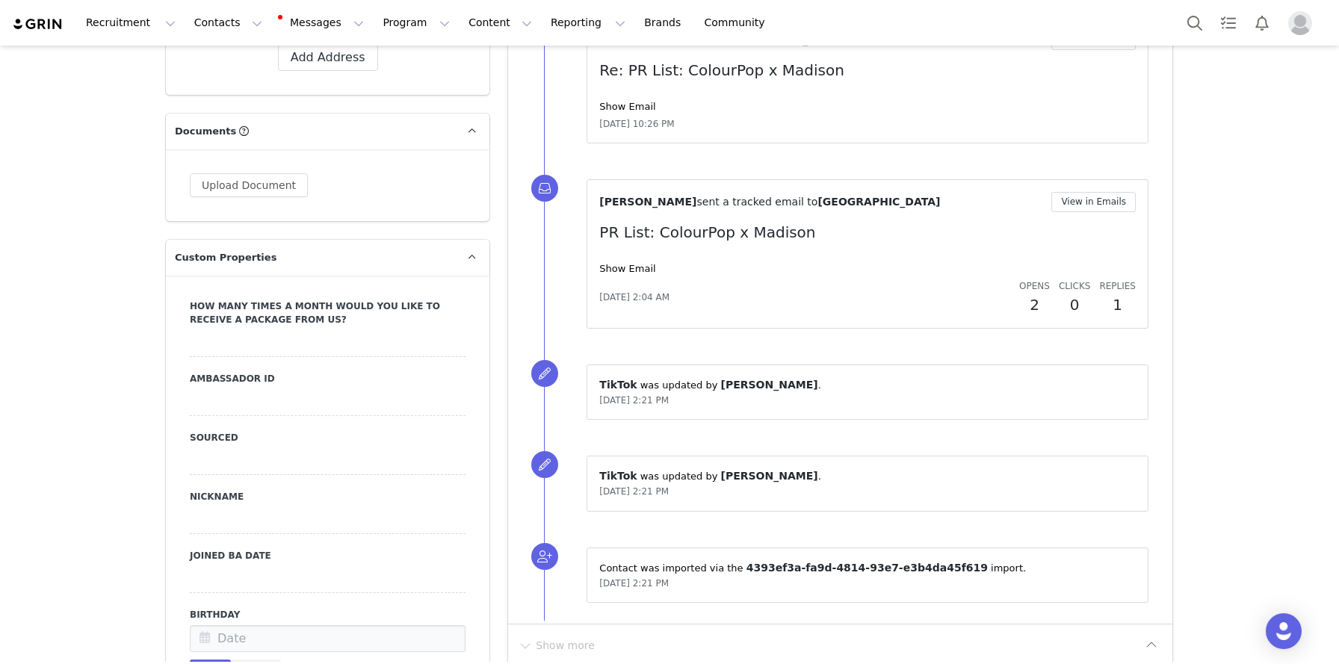
scroll to position [1185, 0]
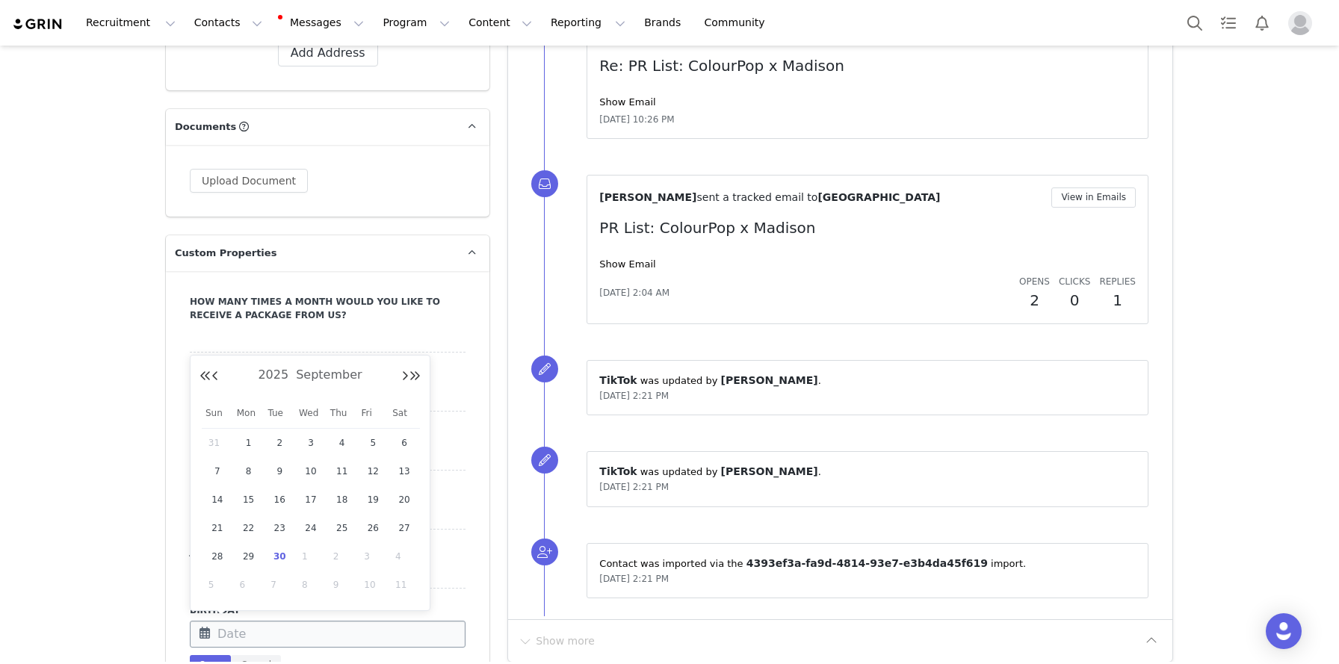
click at [303, 630] on input "text" at bounding box center [328, 634] width 276 height 27
click at [217, 378] on button "Previous Month" at bounding box center [214, 377] width 7 height 12
click at [403, 441] on span "2" at bounding box center [404, 443] width 18 height 18
type input "Aug 02 2025"
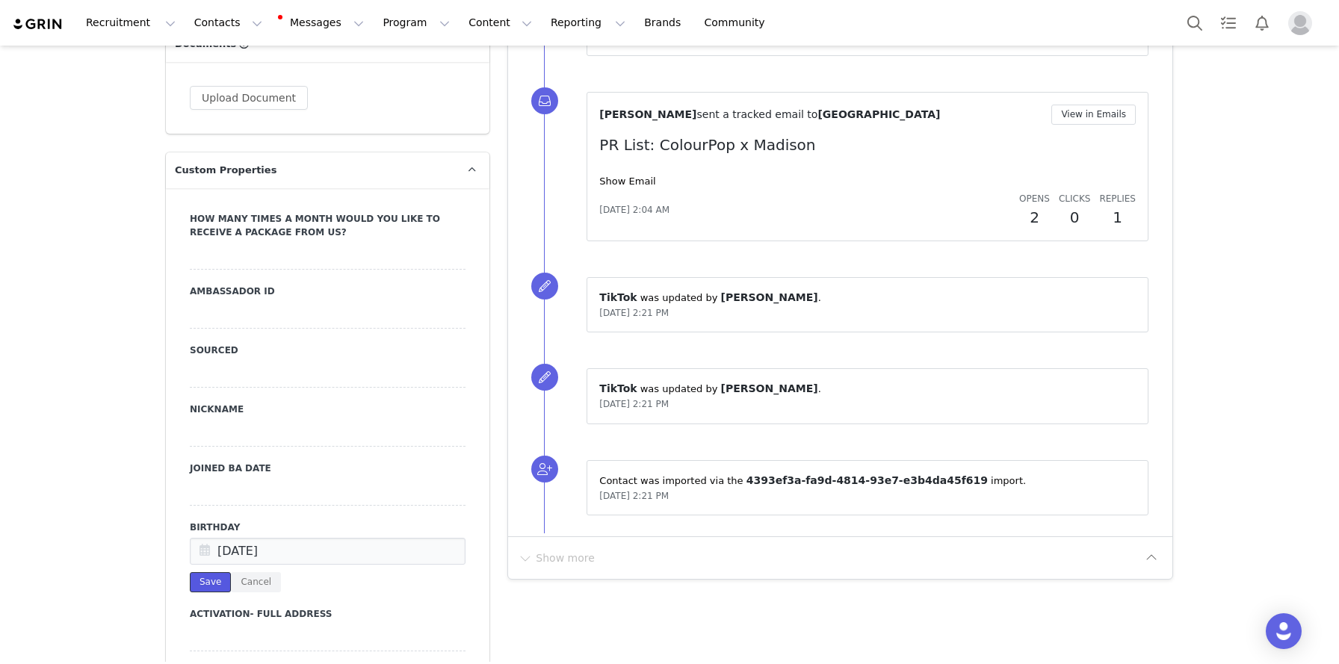
click at [205, 589] on button "Save" at bounding box center [210, 582] width 41 height 20
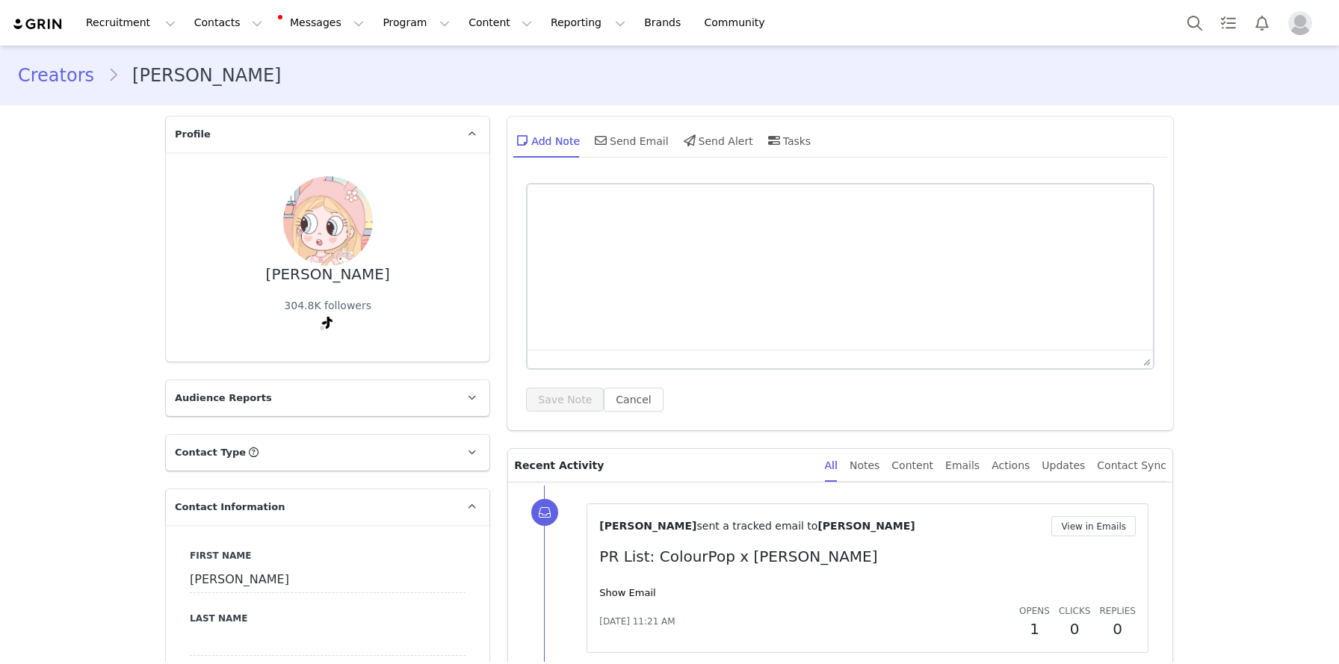
select select
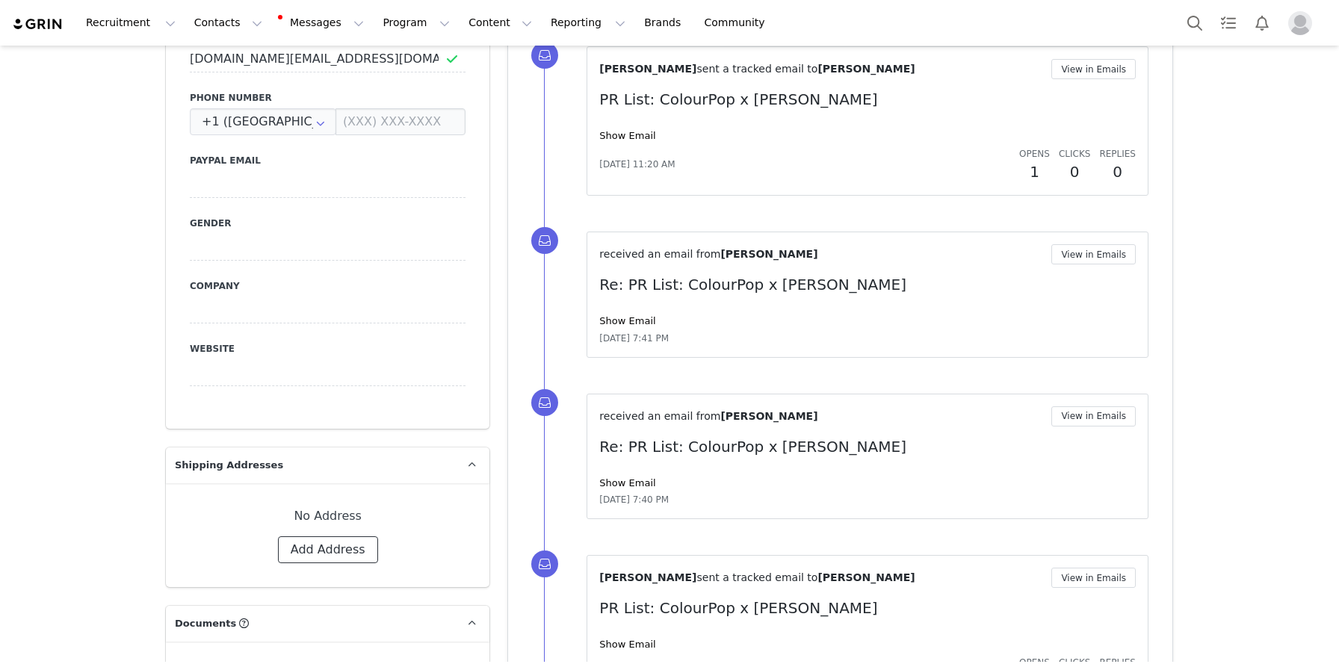
click at [341, 537] on button "Add Address" at bounding box center [328, 549] width 100 height 27
select select
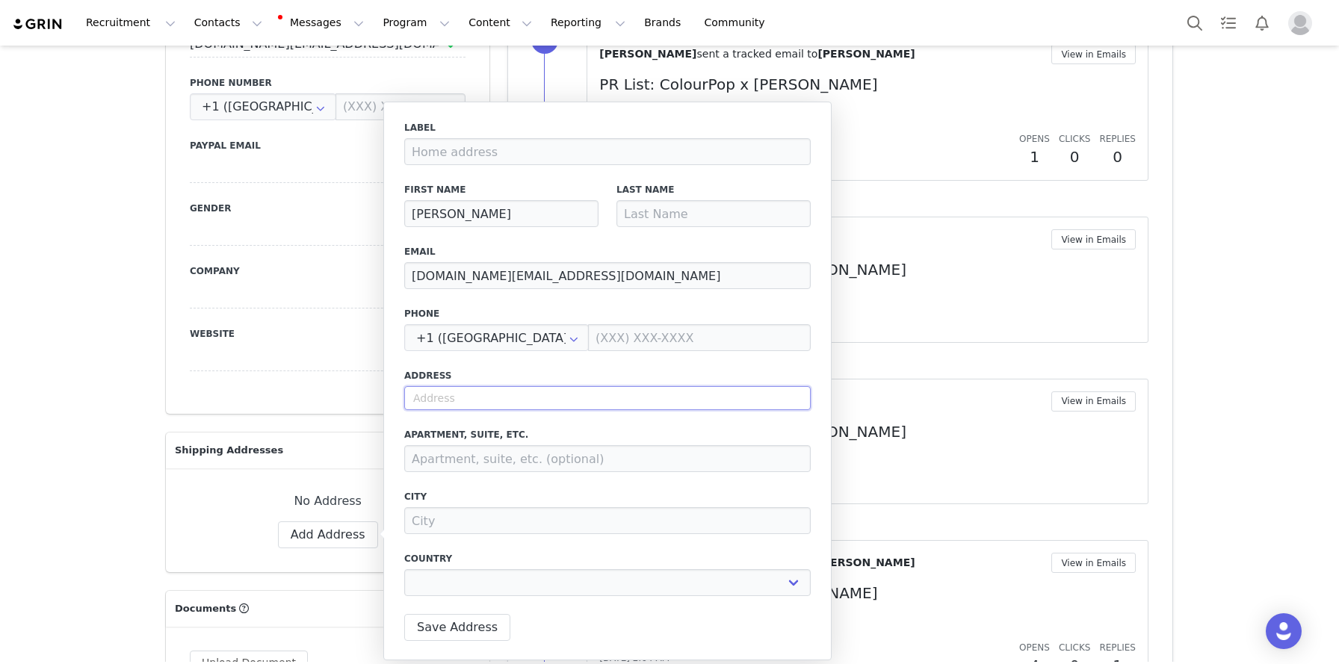
click at [501, 401] on input "text" at bounding box center [607, 398] width 406 height 24
paste input "[STREET_ADDRESS][PERSON_NAME]"
type input "[STREET_ADDRESS][PERSON_NAME]"
select select
type input "[STREET_ADDRESS]"
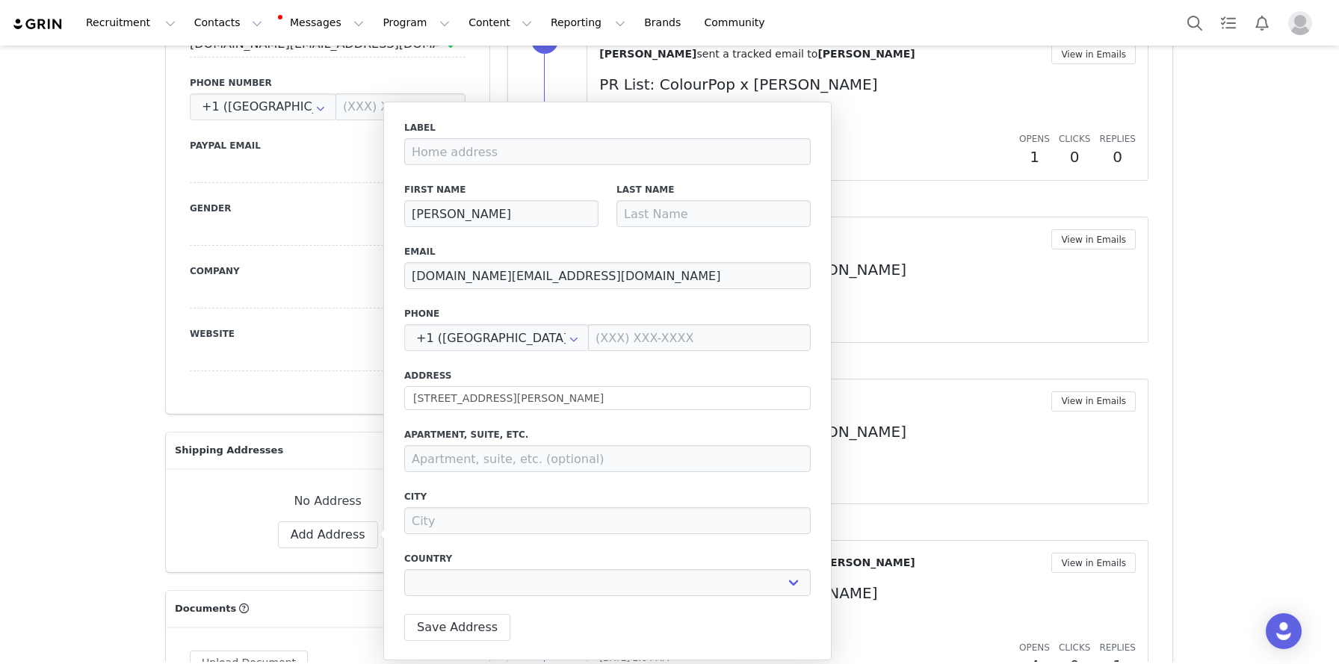
type input "[PERSON_NAME] Rock"
select select "[object Object]"
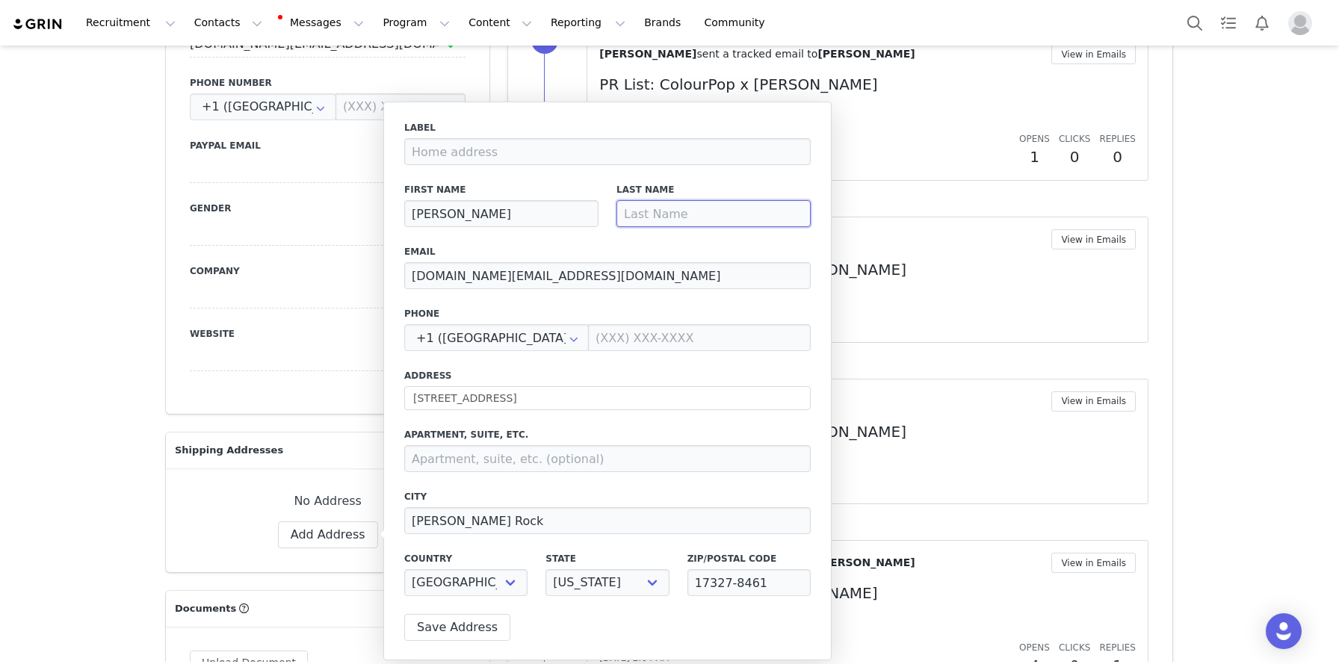
click at [740, 202] on input at bounding box center [713, 213] width 194 height 27
type input "[PERSON_NAME]"
click at [490, 615] on button "Save Address" at bounding box center [457, 627] width 106 height 27
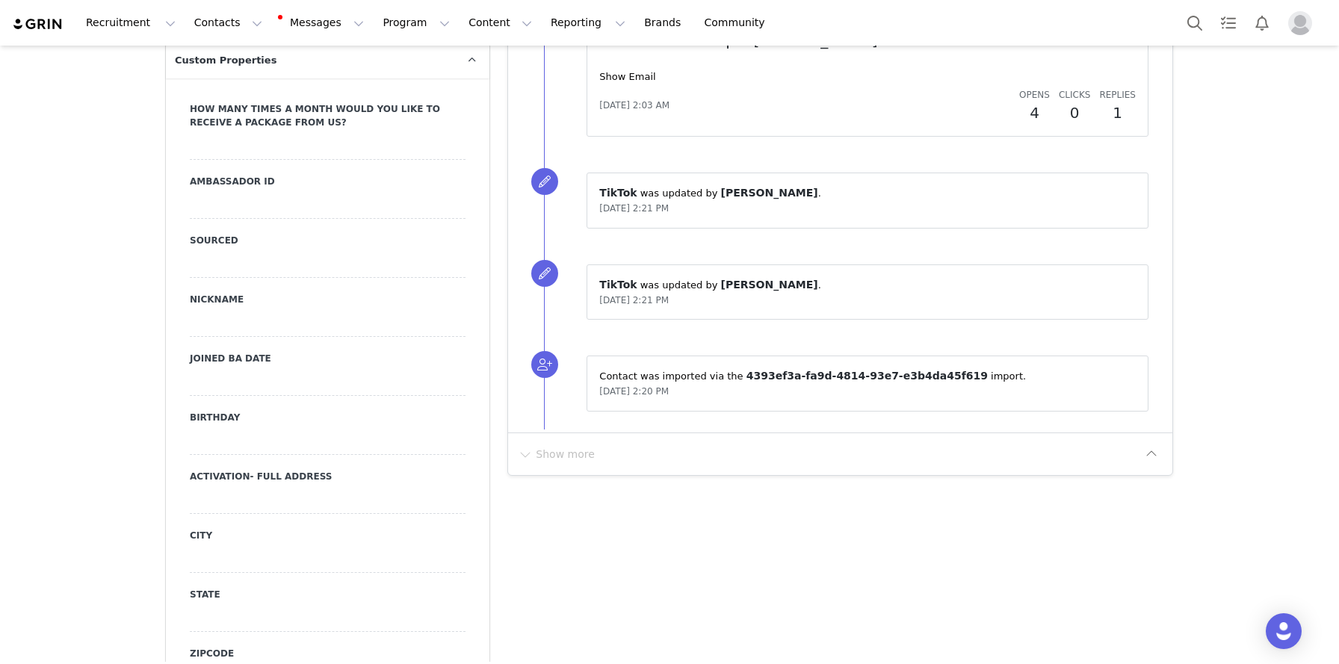
scroll to position [1418, 0]
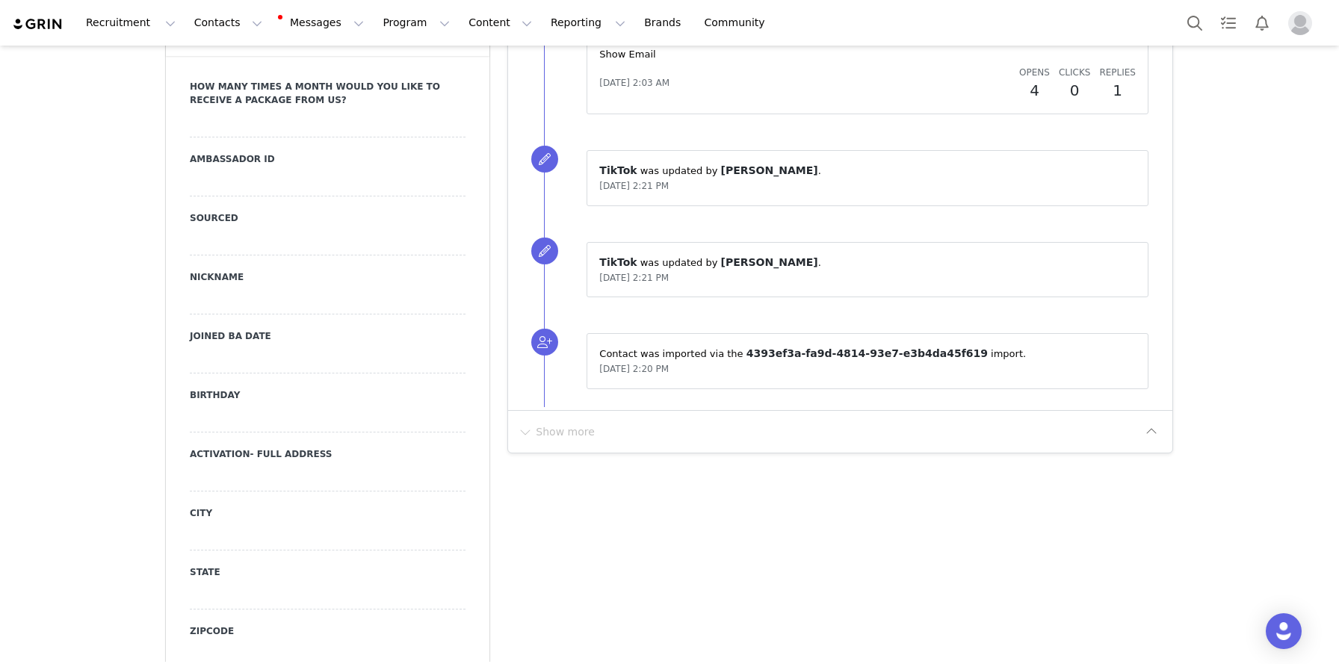
click at [270, 406] on div at bounding box center [328, 419] width 276 height 27
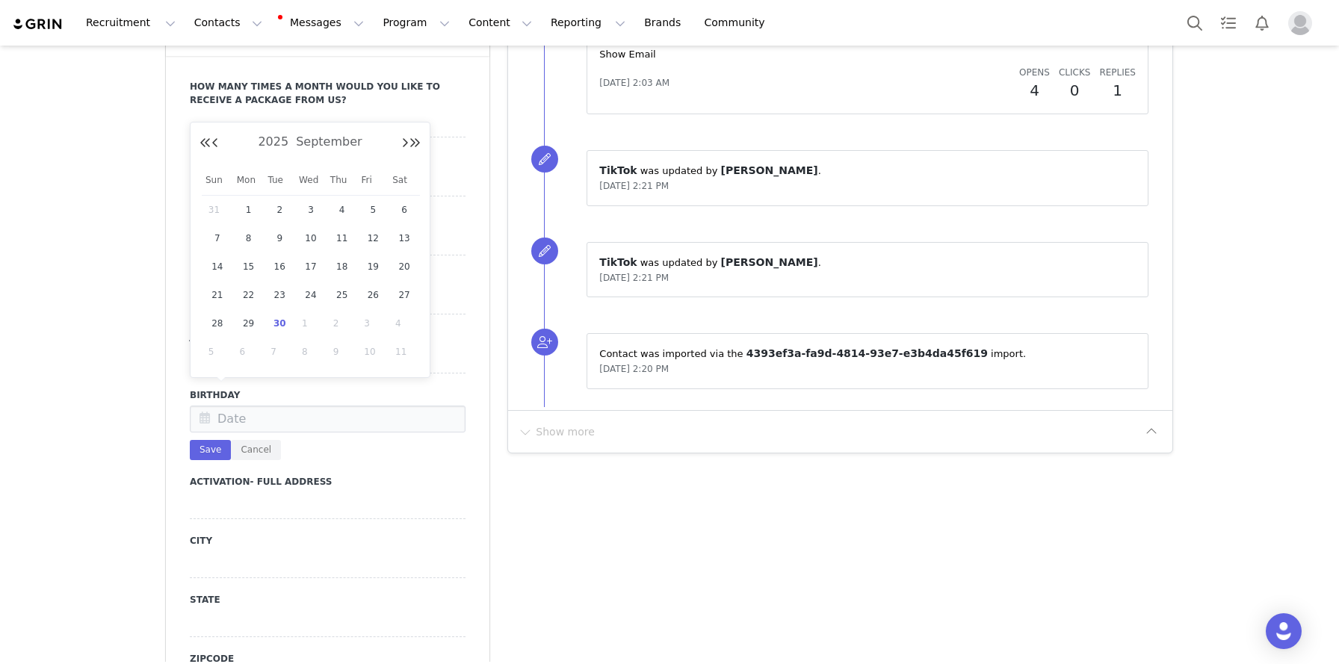
click at [270, 406] on input "text" at bounding box center [328, 419] width 276 height 27
click at [378, 210] on span "5" at bounding box center [373, 210] width 18 height 18
type input "Sep 05 2025"
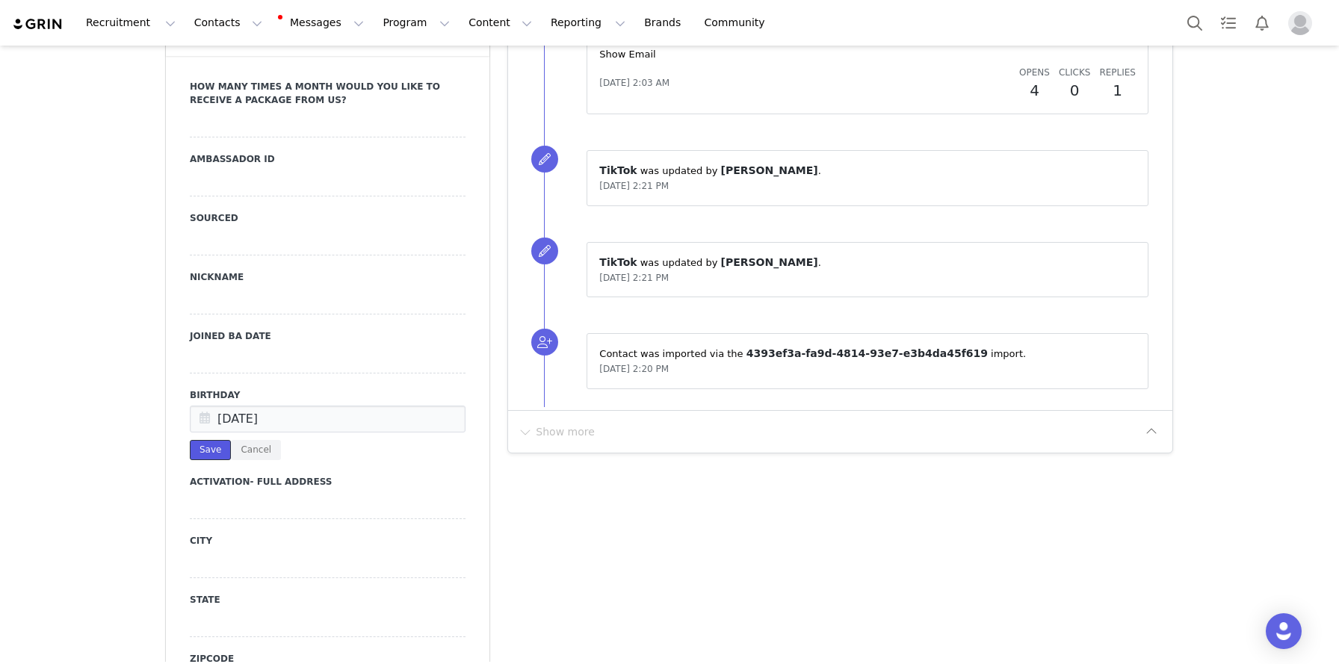
click at [223, 440] on button "Save" at bounding box center [210, 450] width 41 height 20
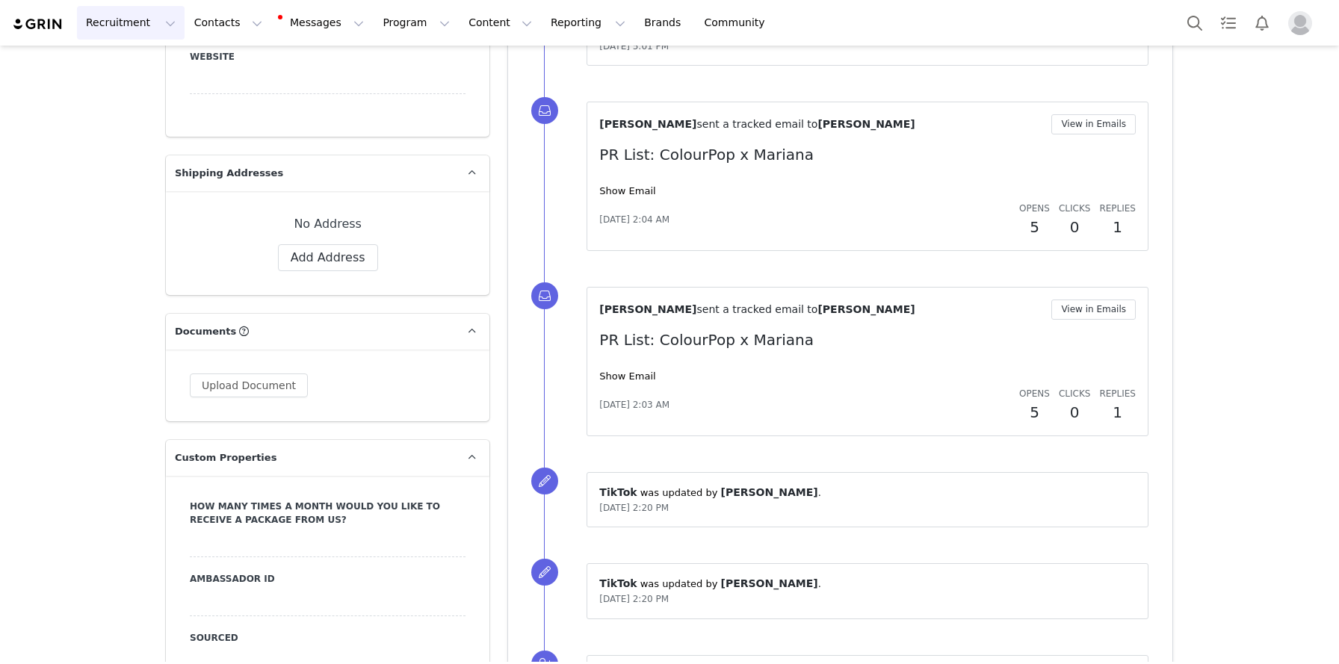
scroll to position [947, 0]
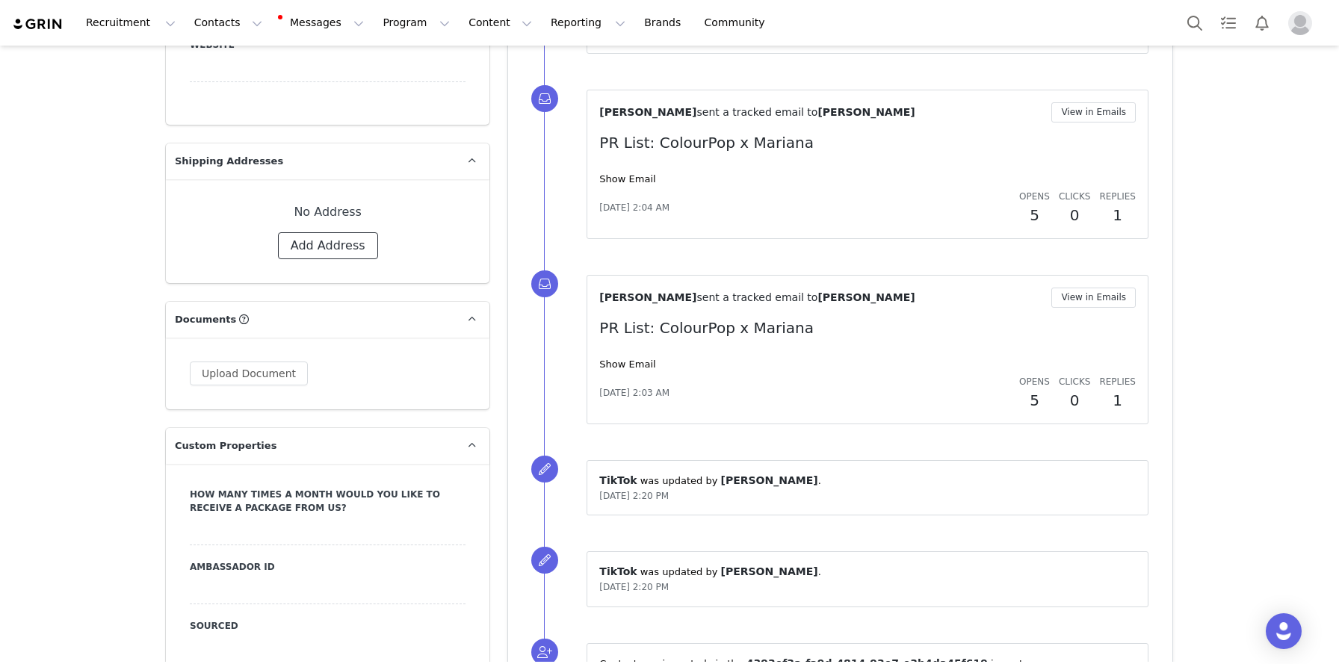
click at [317, 250] on button "Add Address" at bounding box center [328, 245] width 100 height 27
select select
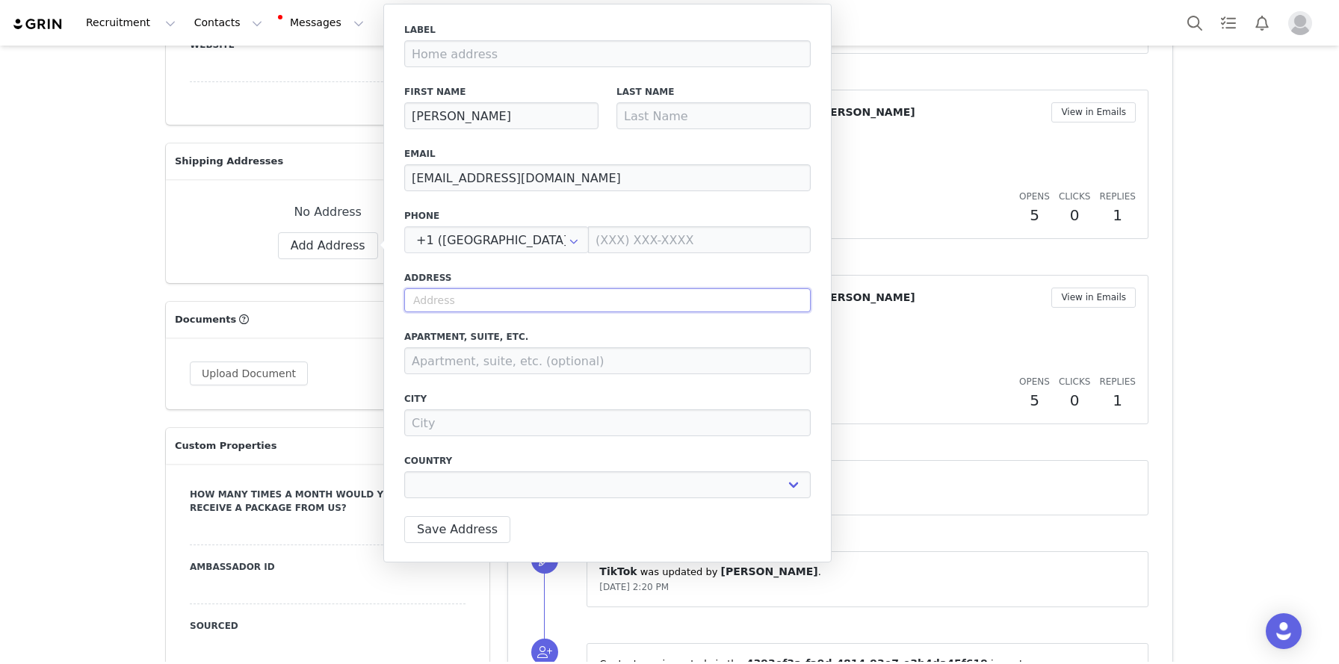
click at [453, 293] on input "text" at bounding box center [607, 300] width 406 height 24
paste input "[STREET_ADDRESS][PERSON_NAME]"
type input "[STREET_ADDRESS][PERSON_NAME]"
select select
type input "[STREET_ADDRESS][PERSON_NAME]"
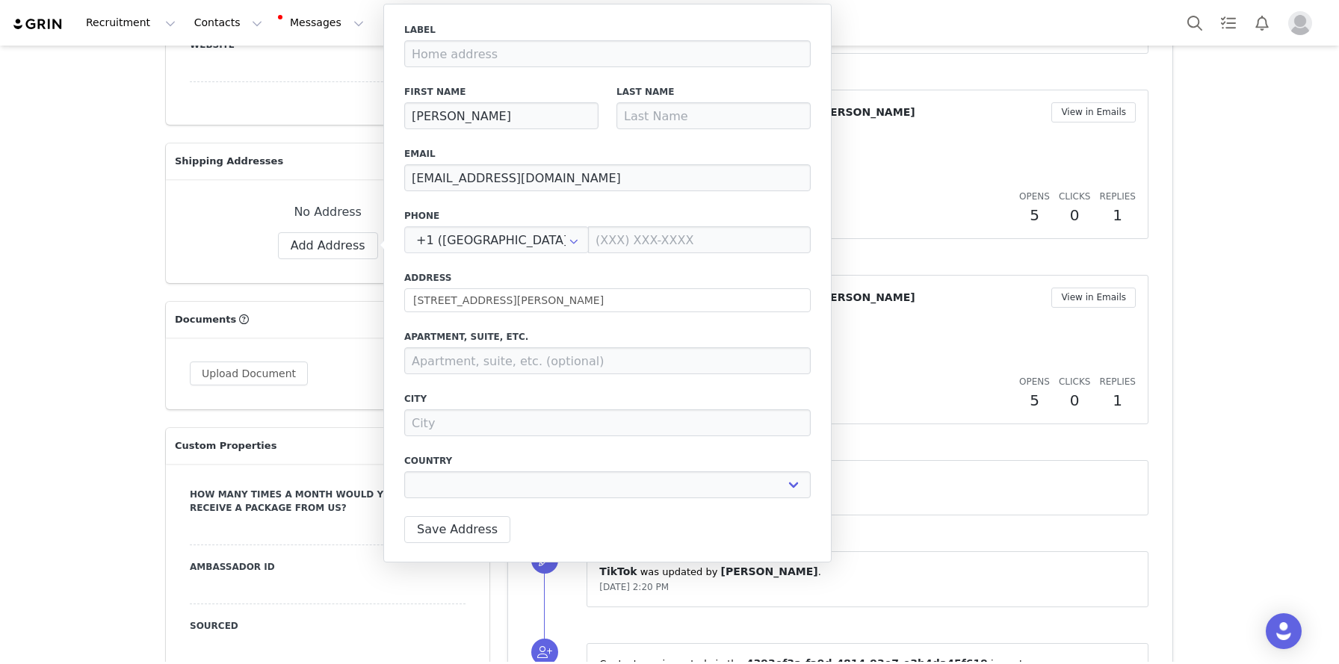
type input "[GEOGRAPHIC_DATA]"
select select "[object Object]"
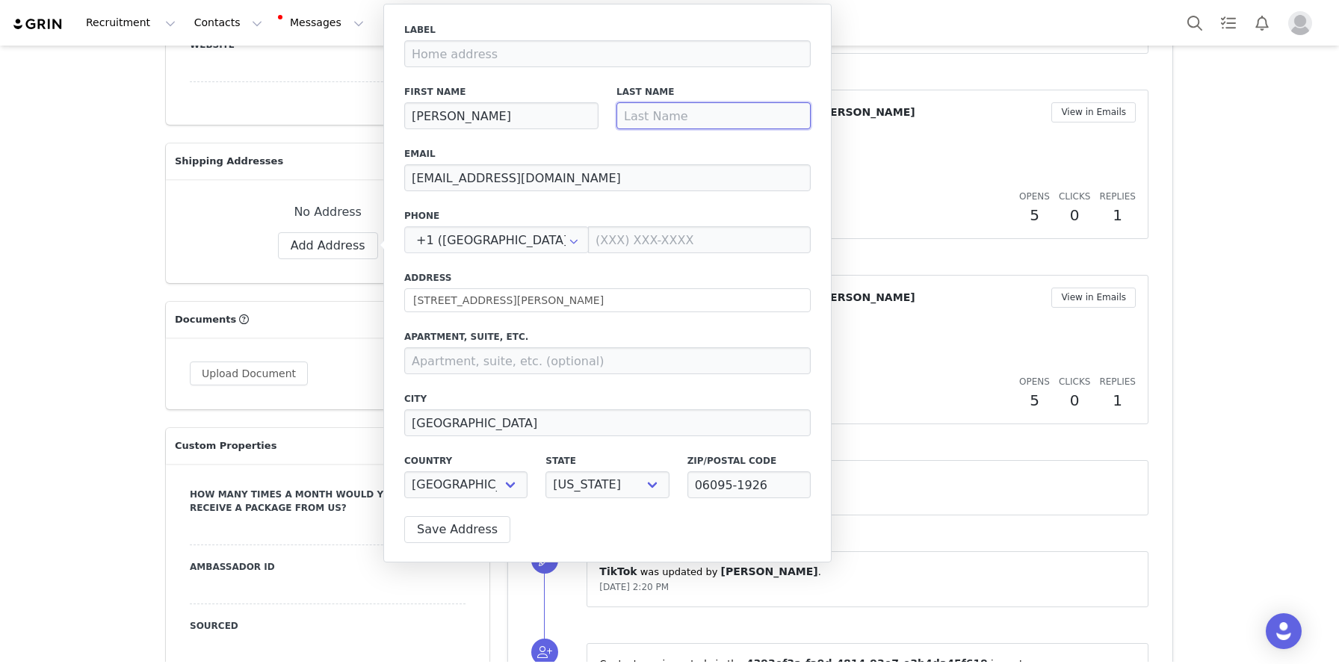
click at [687, 110] on input at bounding box center [713, 115] width 194 height 27
paste input "[PERSON_NAME]"
type input "[PERSON_NAME]"
click at [481, 526] on button "Save Address" at bounding box center [457, 529] width 106 height 27
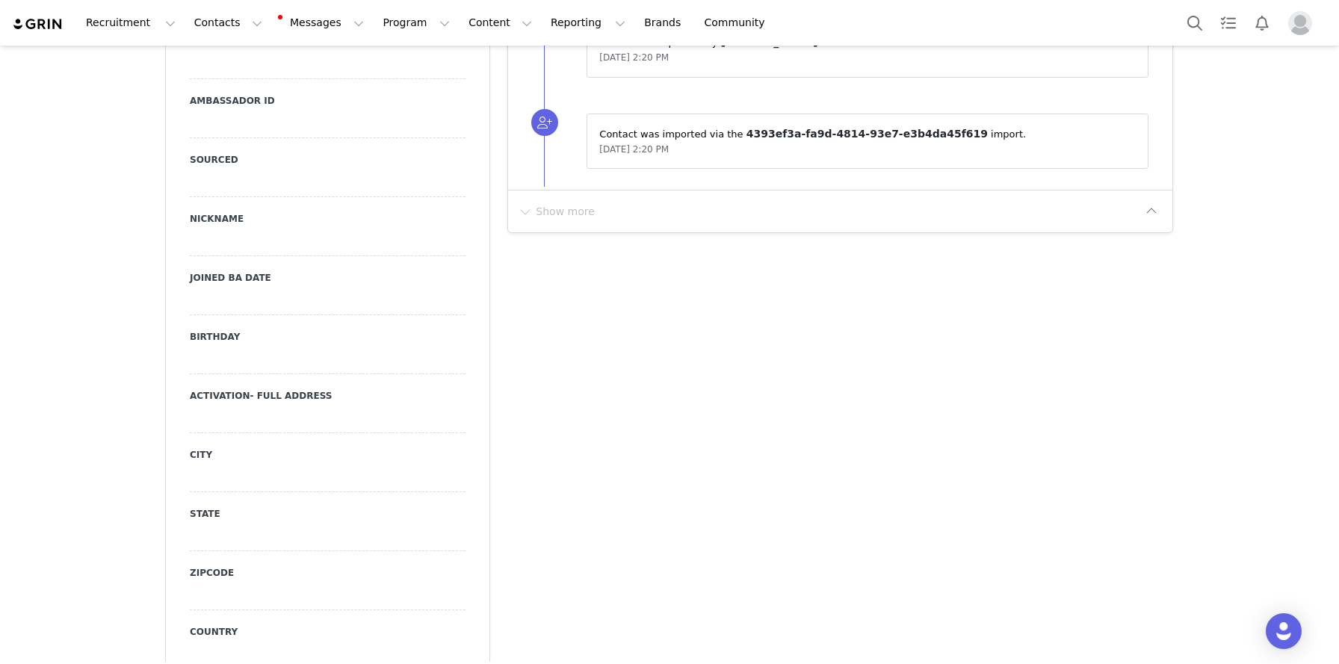
scroll to position [1533, 0]
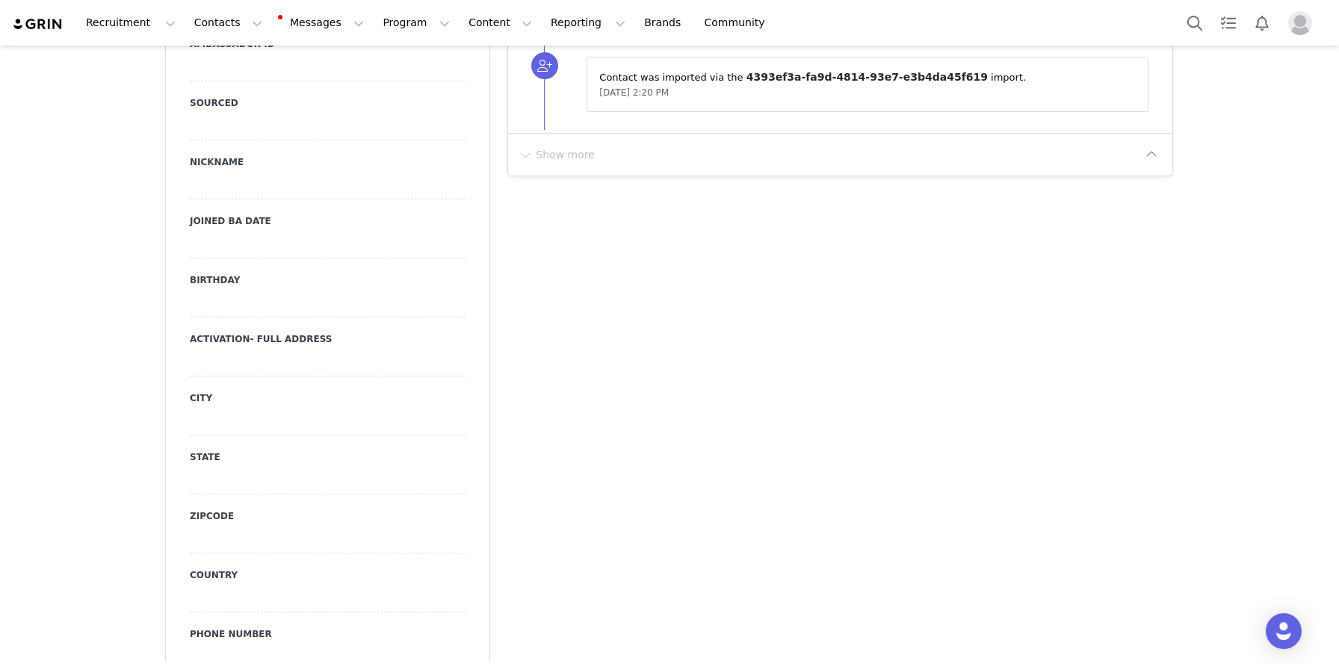
click at [229, 291] on div at bounding box center [328, 304] width 276 height 27
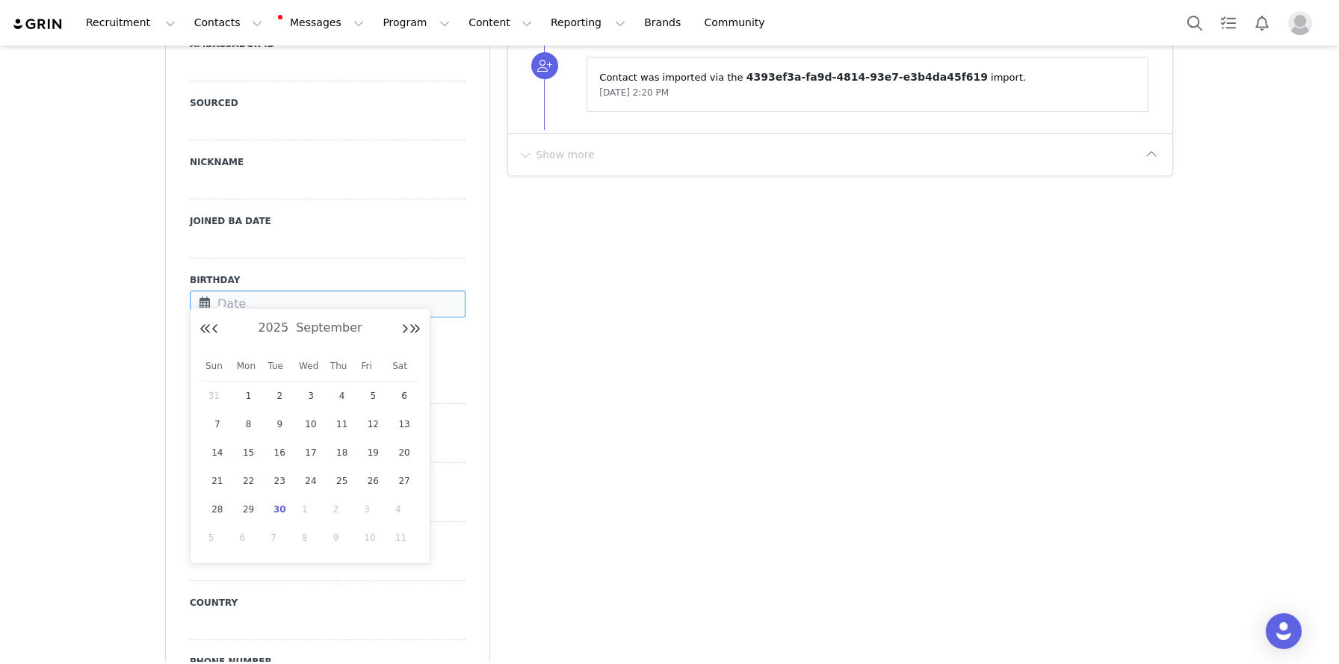
click at [229, 291] on input "text" at bounding box center [328, 304] width 276 height 27
click at [217, 330] on button "Previous Month" at bounding box center [214, 329] width 7 height 12
click at [403, 400] on span "2" at bounding box center [404, 396] width 18 height 18
type input "Aug 02 2025"
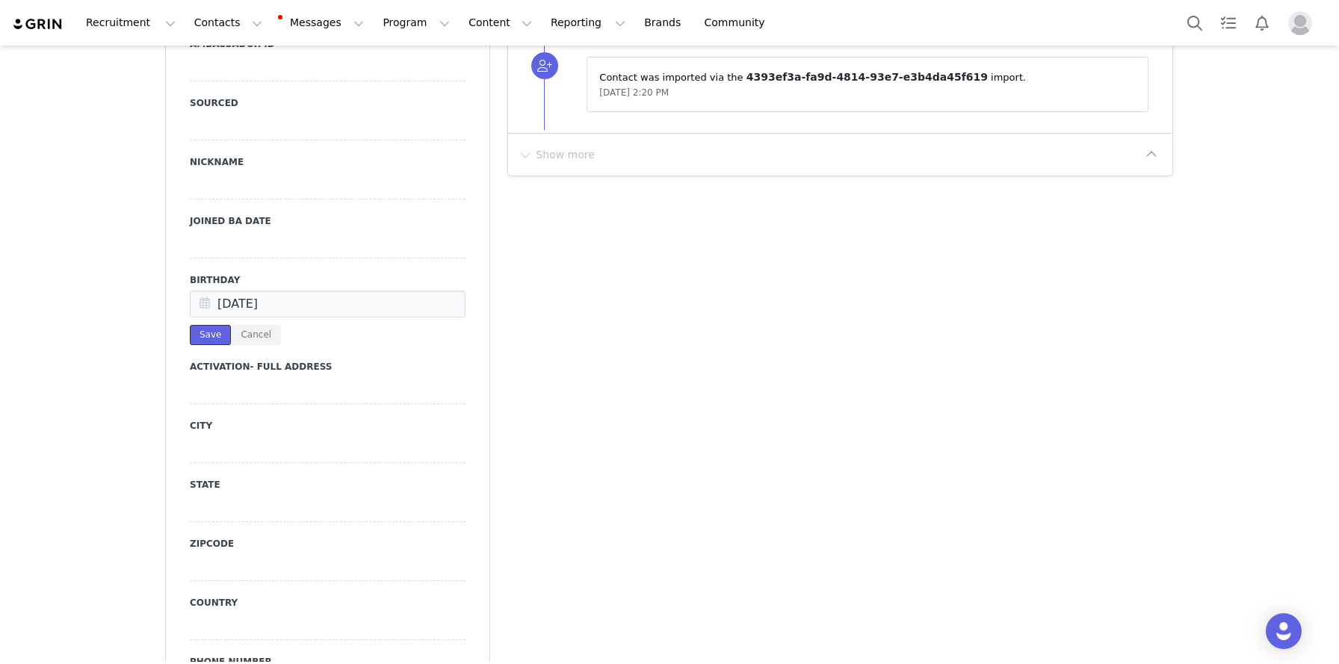
click at [207, 325] on button "Save" at bounding box center [210, 335] width 41 height 20
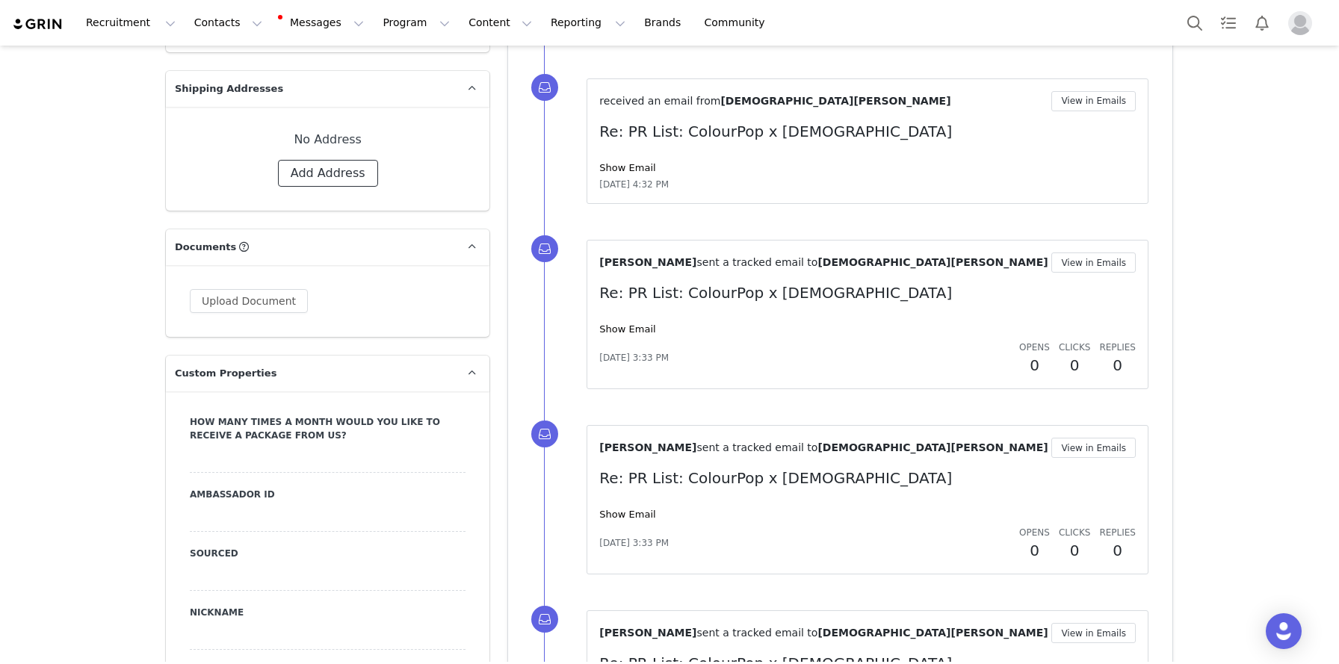
click at [328, 165] on button "Add Address" at bounding box center [328, 173] width 100 height 27
select select
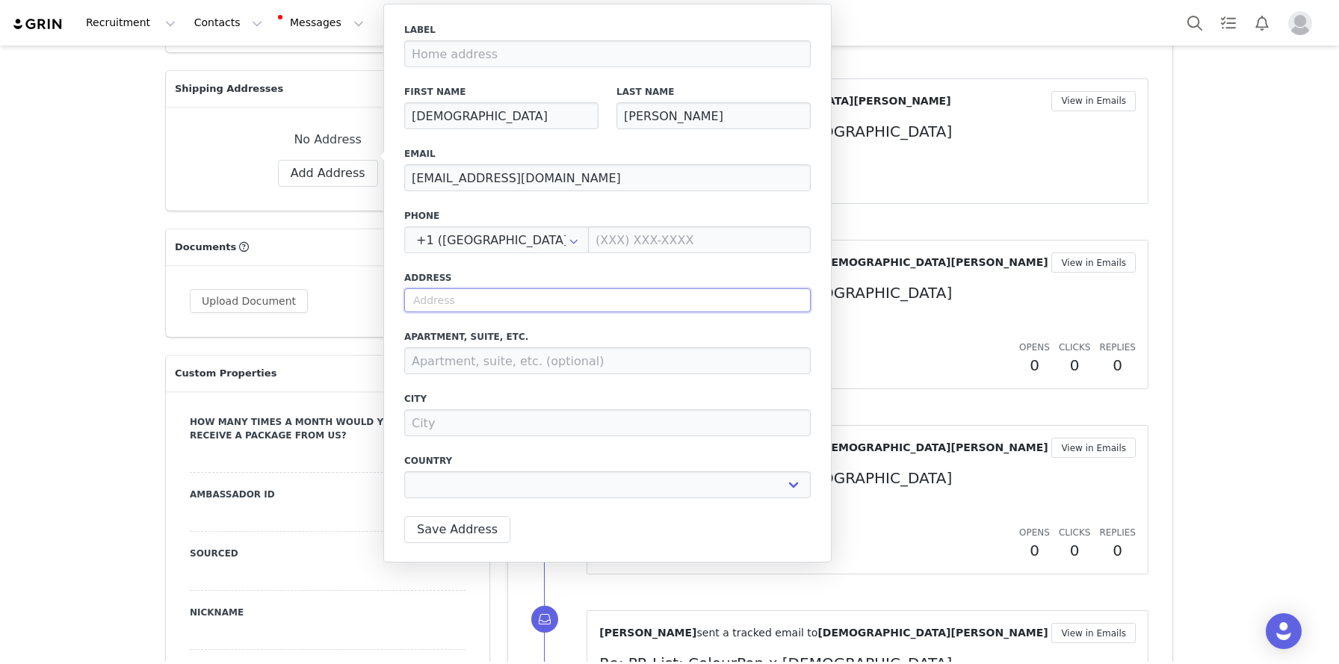
click at [462, 288] on input "text" at bounding box center [607, 300] width 406 height 24
paste input "508 Caroline Street, Apartment 6 Fredericksburg, VA 22401"
type input "508 Caroline Street, Apartment 6 Fredericksburg, VA 22401"
select select
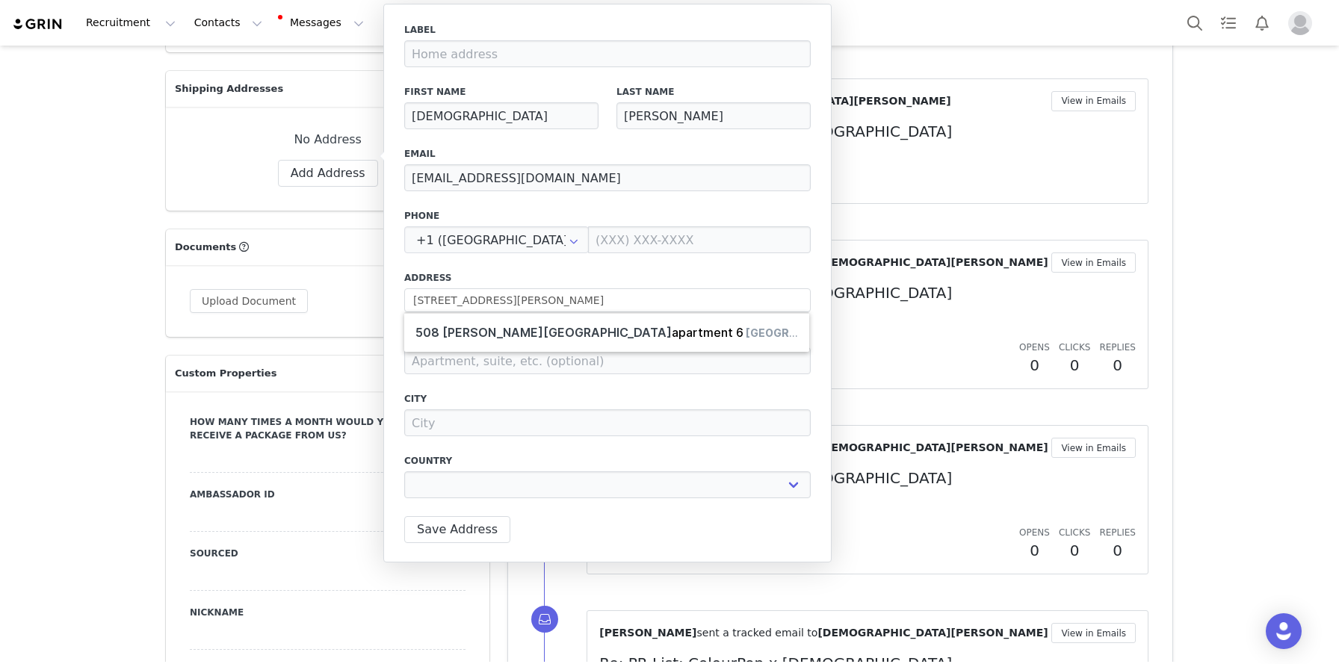
type input "508 Caroline St"
type input "Fredericksburg"
select select "[object Object]"
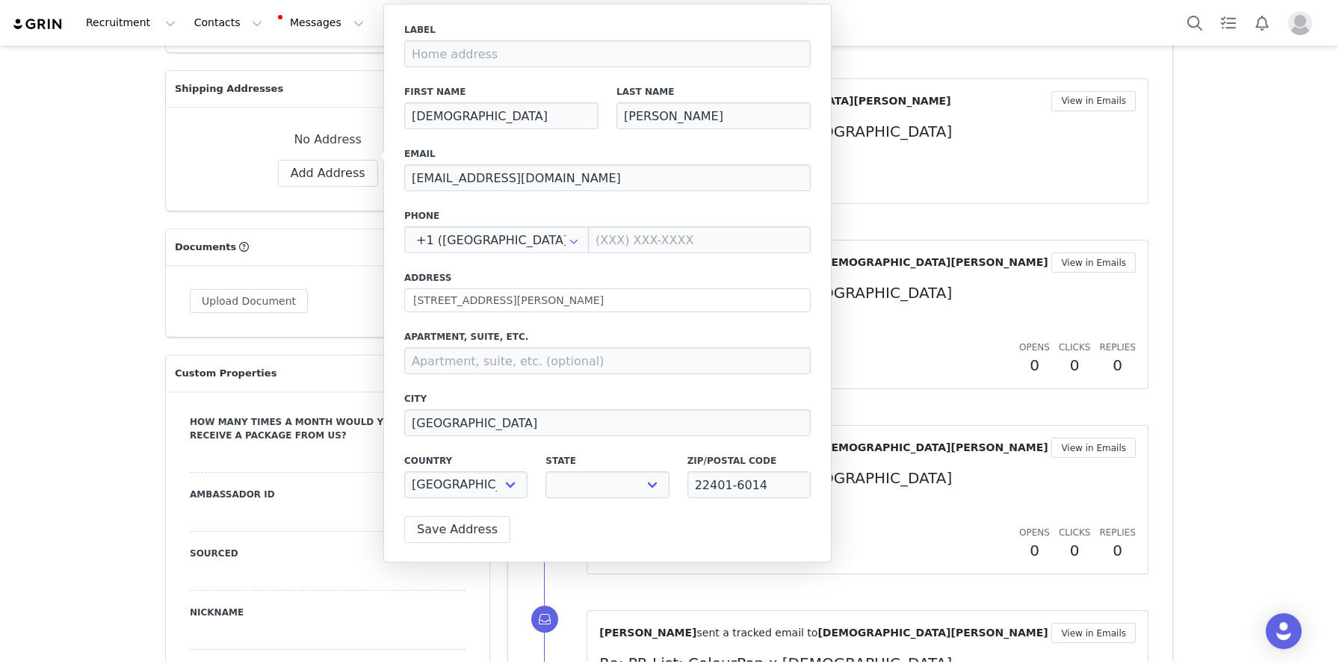
select select "[object Object]"
click at [443, 344] on div "Apartment, suite, etc." at bounding box center [607, 352] width 406 height 44
click at [449, 359] on input at bounding box center [607, 360] width 406 height 27
type input "apt 6"
click at [436, 532] on button "Save Address" at bounding box center [457, 529] width 106 height 27
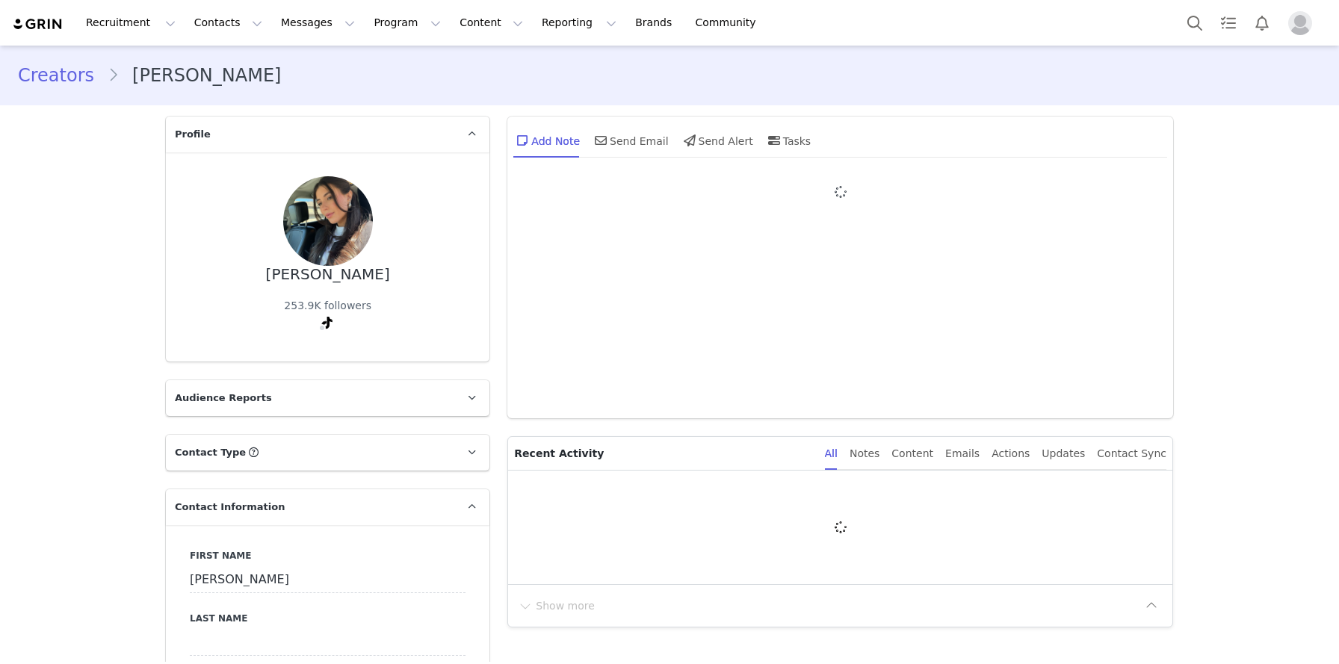
select select
type input "+1 ([GEOGRAPHIC_DATA])"
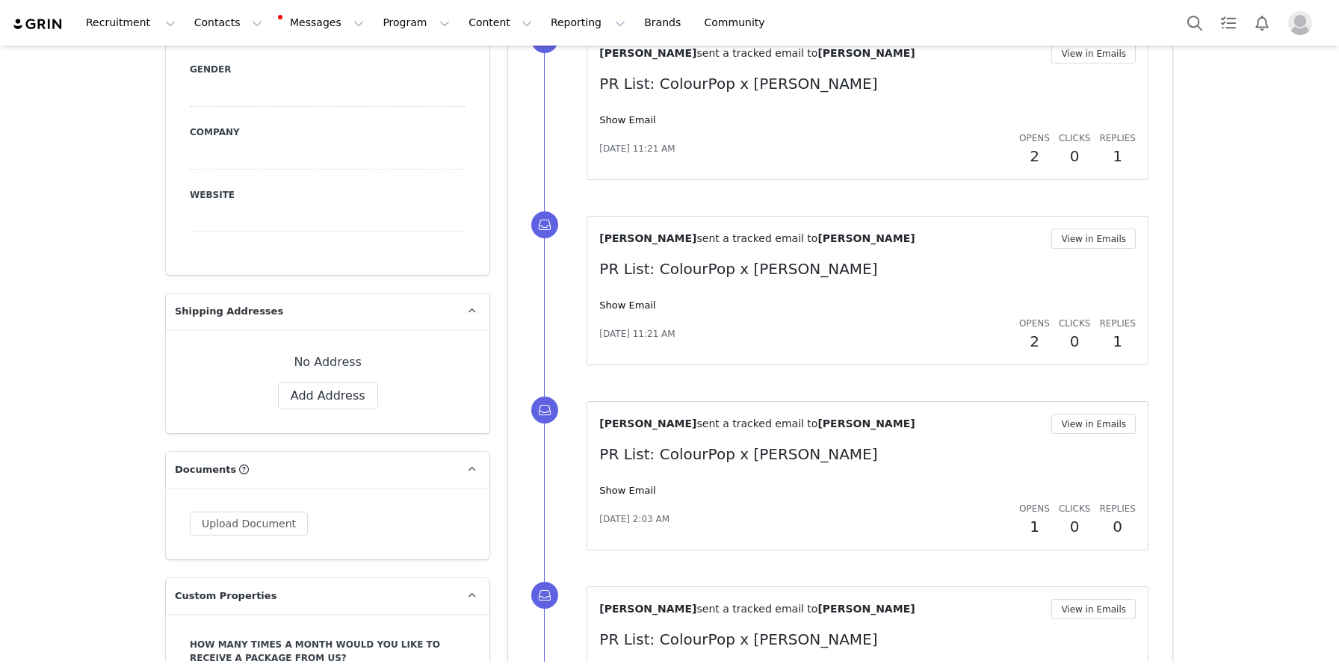
scroll to position [805, 0]
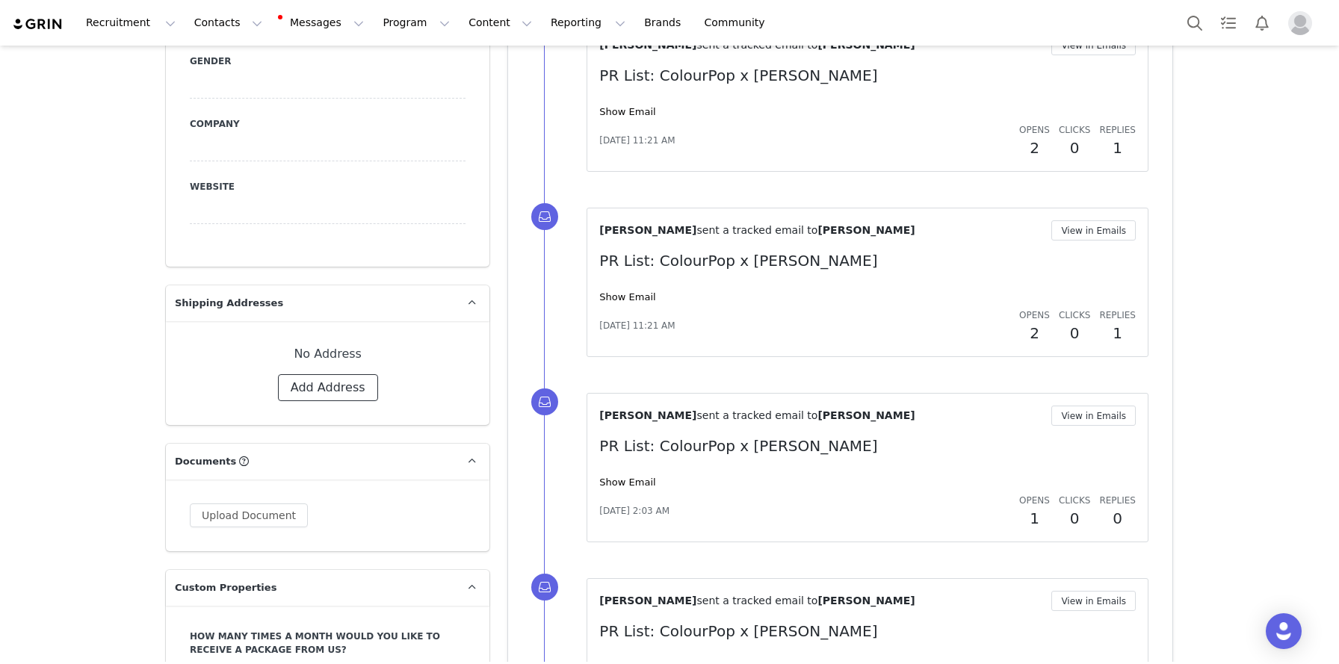
click at [318, 397] on button "Add Address" at bounding box center [328, 387] width 100 height 27
select select
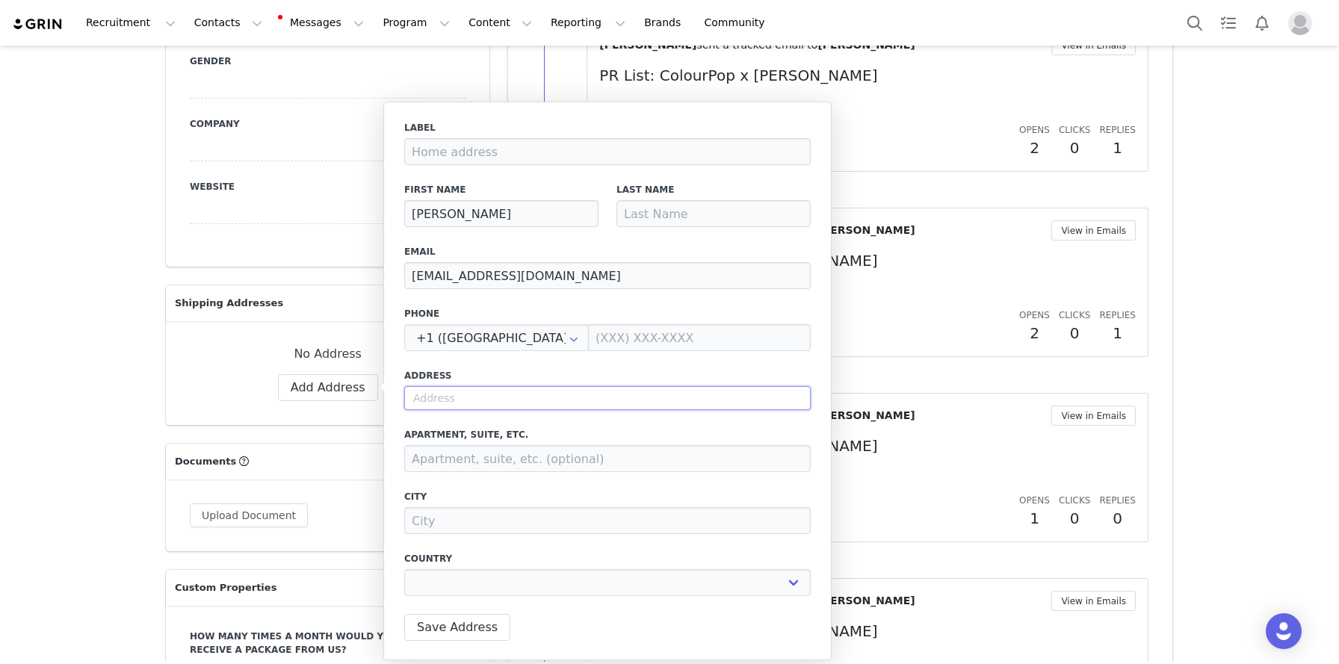
click at [468, 405] on input "text" at bounding box center [607, 398] width 406 height 24
paste input "[STREET_ADDRESS]"
type input "[STREET_ADDRESS]"
select select
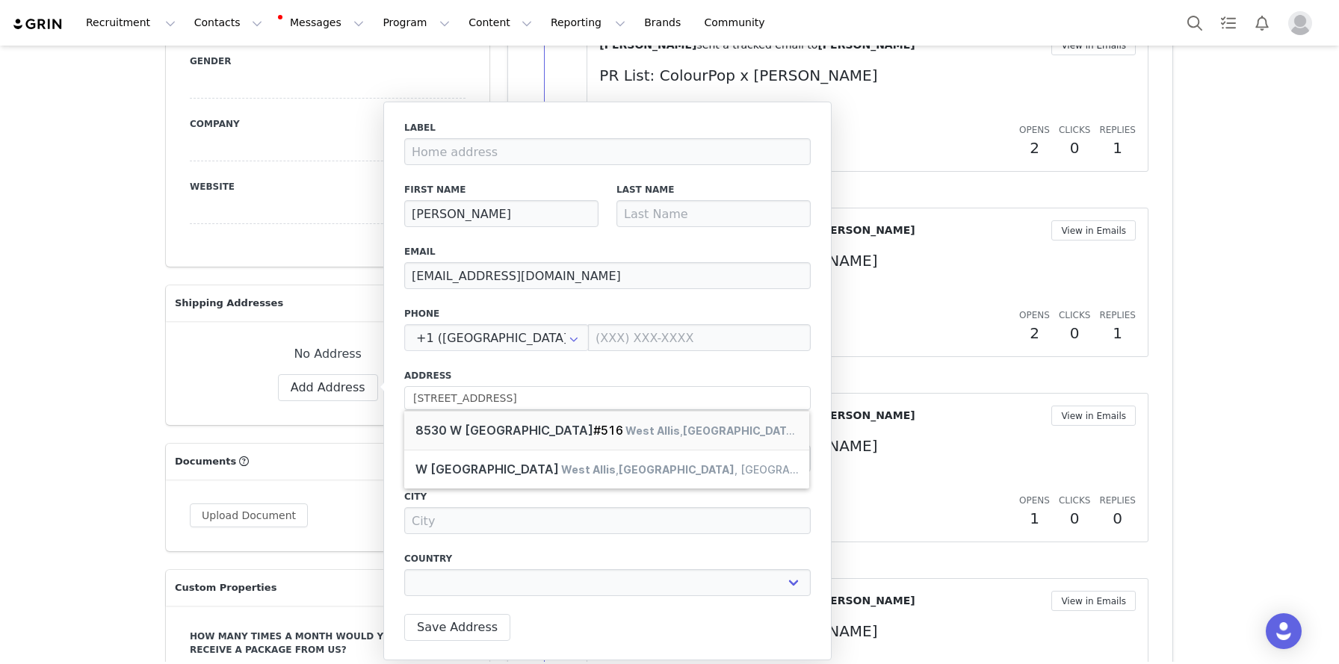
type input "[STREET_ADDRESS]"
type input "West Allis"
select select "[object Object]"
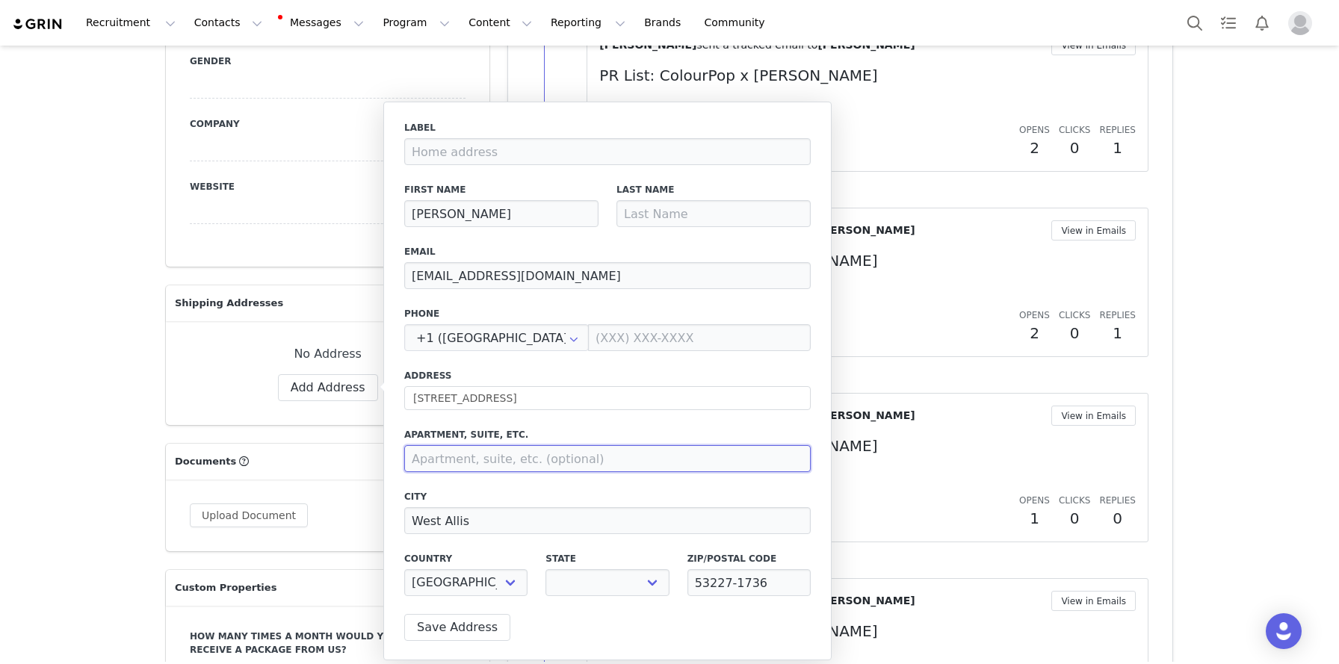
select select "[object Object]"
click at [492, 467] on input at bounding box center [607, 458] width 406 height 27
type input "#516"
click at [648, 219] on input at bounding box center [713, 213] width 194 height 27
type input "Warady"
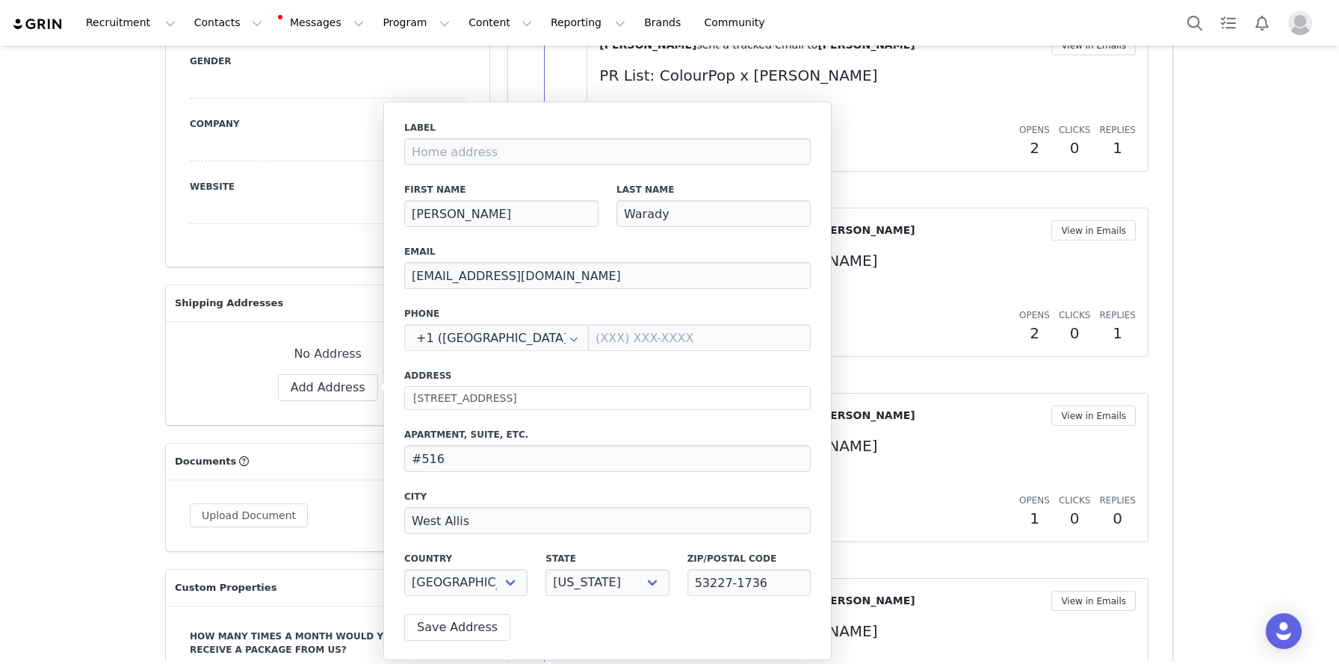
click at [633, 238] on div "Label First Name [PERSON_NAME] Last Name [PERSON_NAME] Email [EMAIL_ADDRESS][DO…" at bounding box center [607, 363] width 406 height 484
click at [456, 627] on button "Save Address" at bounding box center [457, 627] width 106 height 27
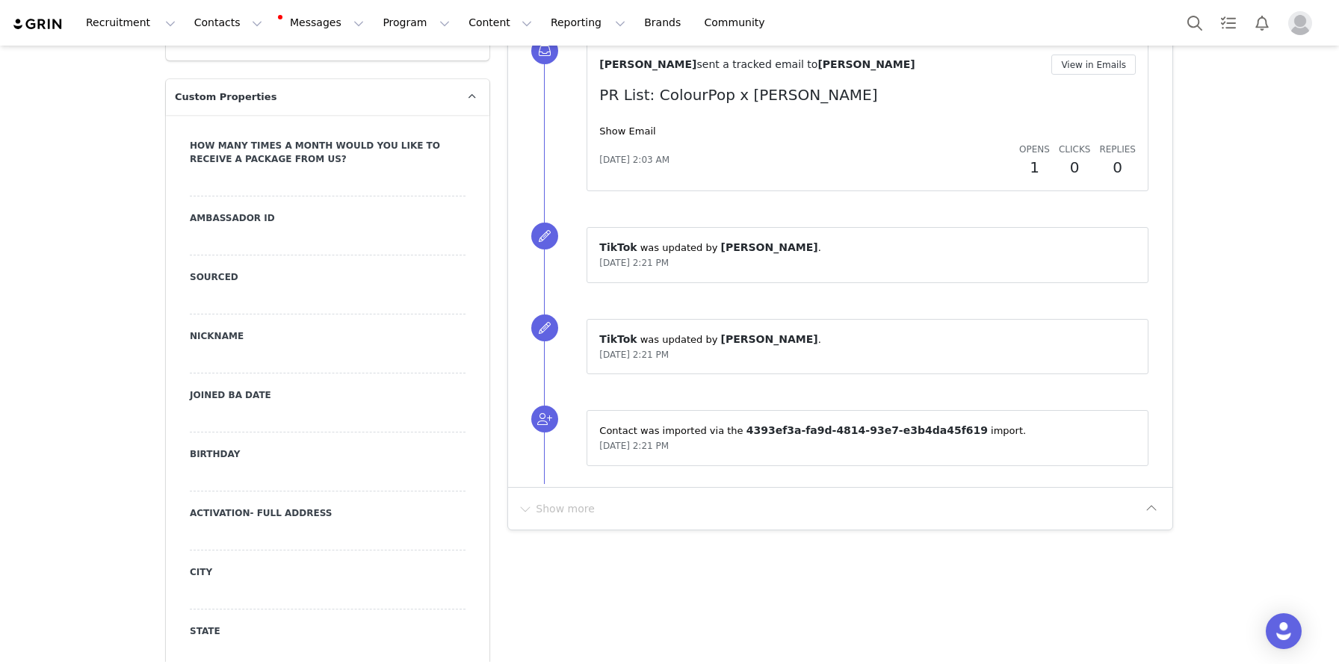
scroll to position [1396, 0]
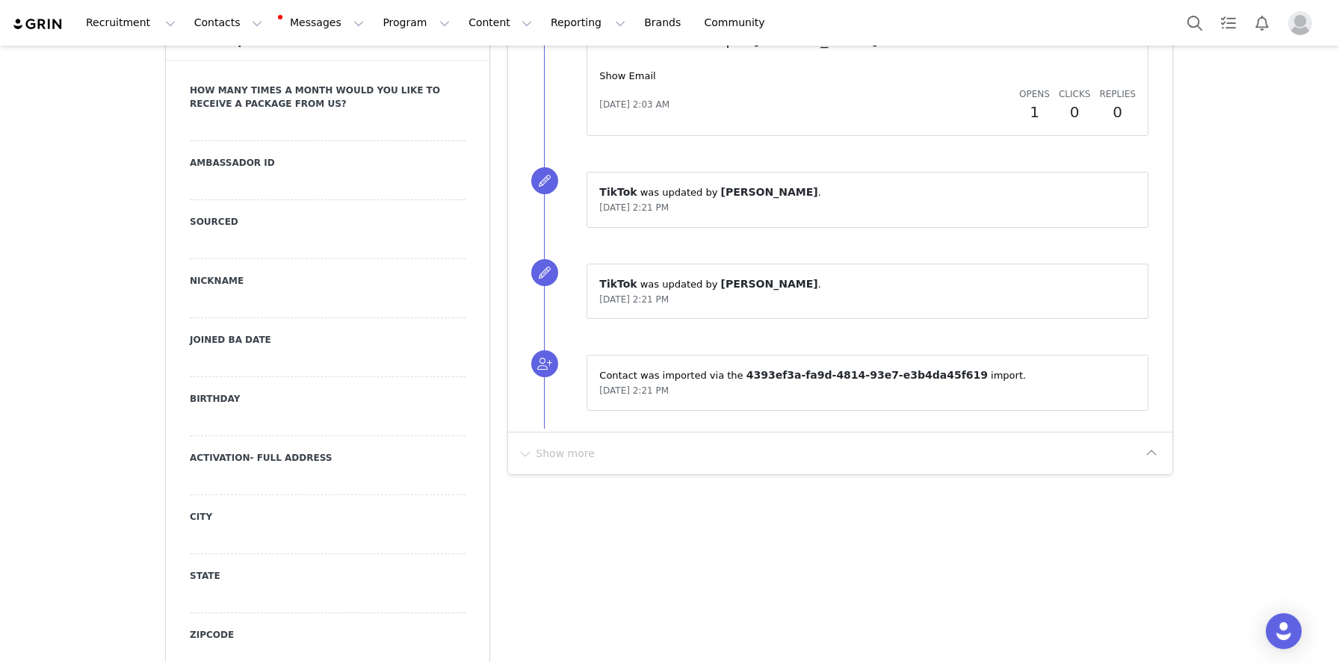
click at [223, 427] on div at bounding box center [328, 422] width 276 height 27
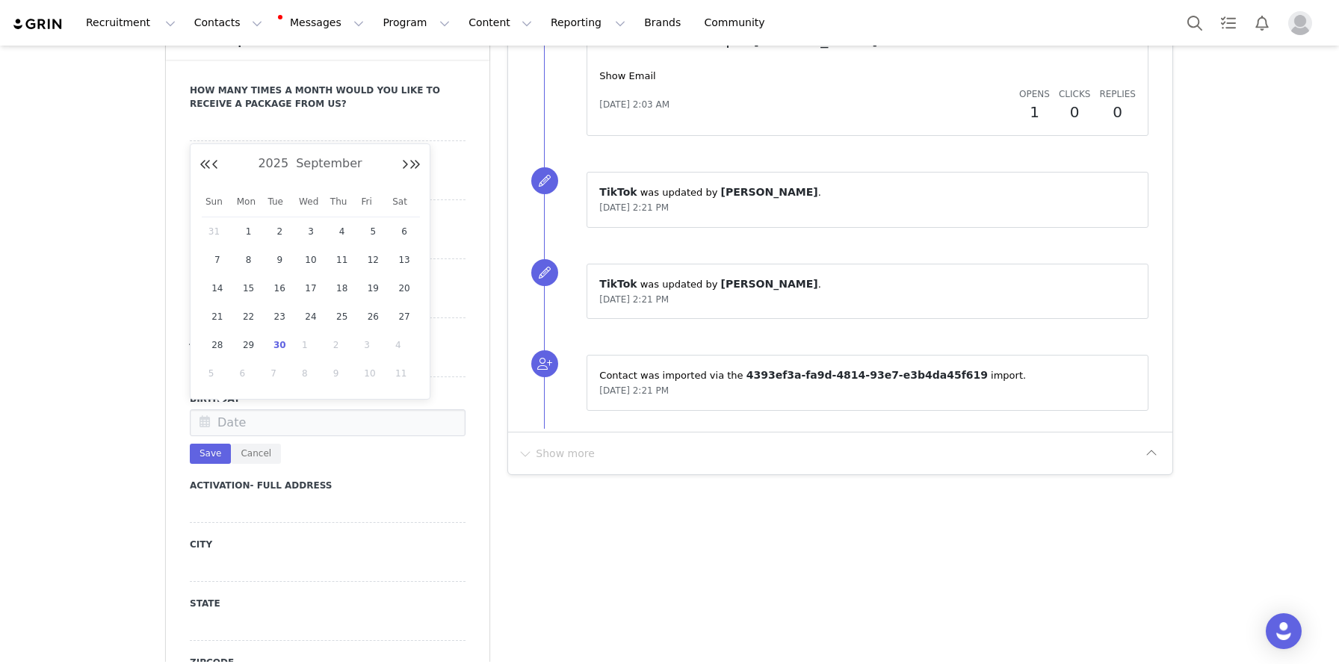
click at [223, 427] on input "text" at bounding box center [328, 422] width 276 height 27
drag, startPoint x: 277, startPoint y: 318, endPoint x: 269, endPoint y: 331, distance: 15.1
click at [277, 318] on span "23" at bounding box center [279, 317] width 18 height 18
type input "[DATE]"
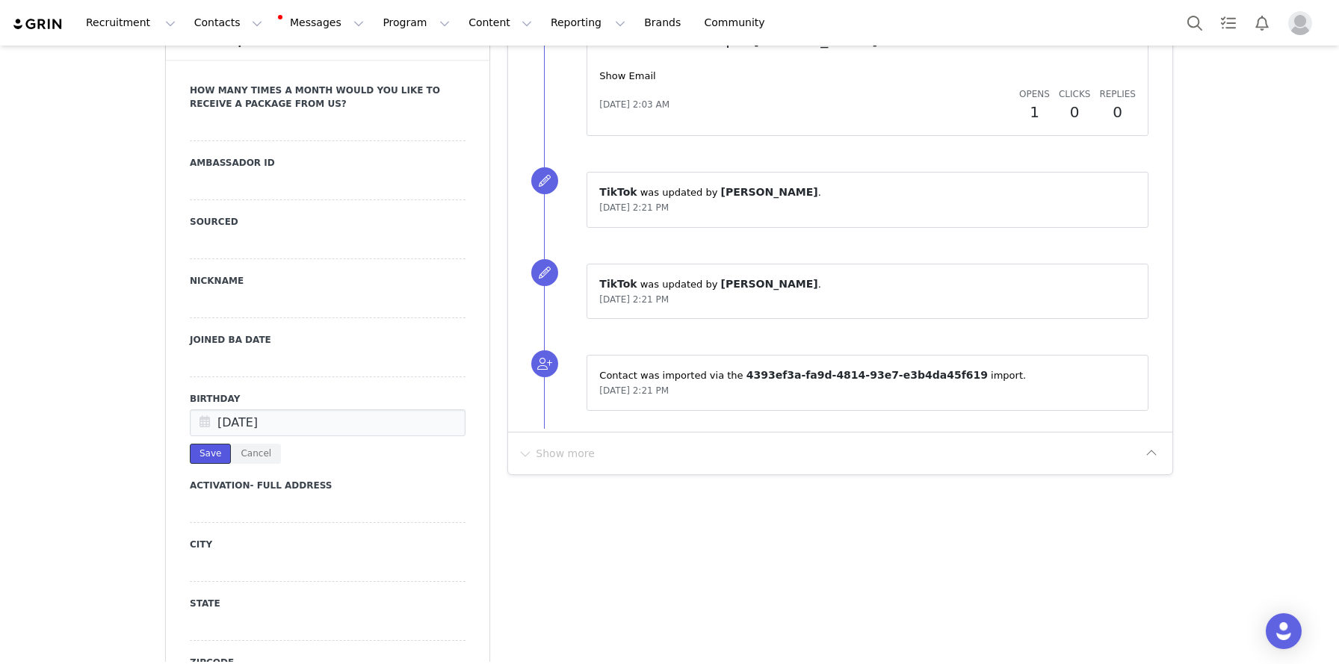
click at [220, 457] on button "Save" at bounding box center [210, 454] width 41 height 20
